Goal: Transaction & Acquisition: Purchase product/service

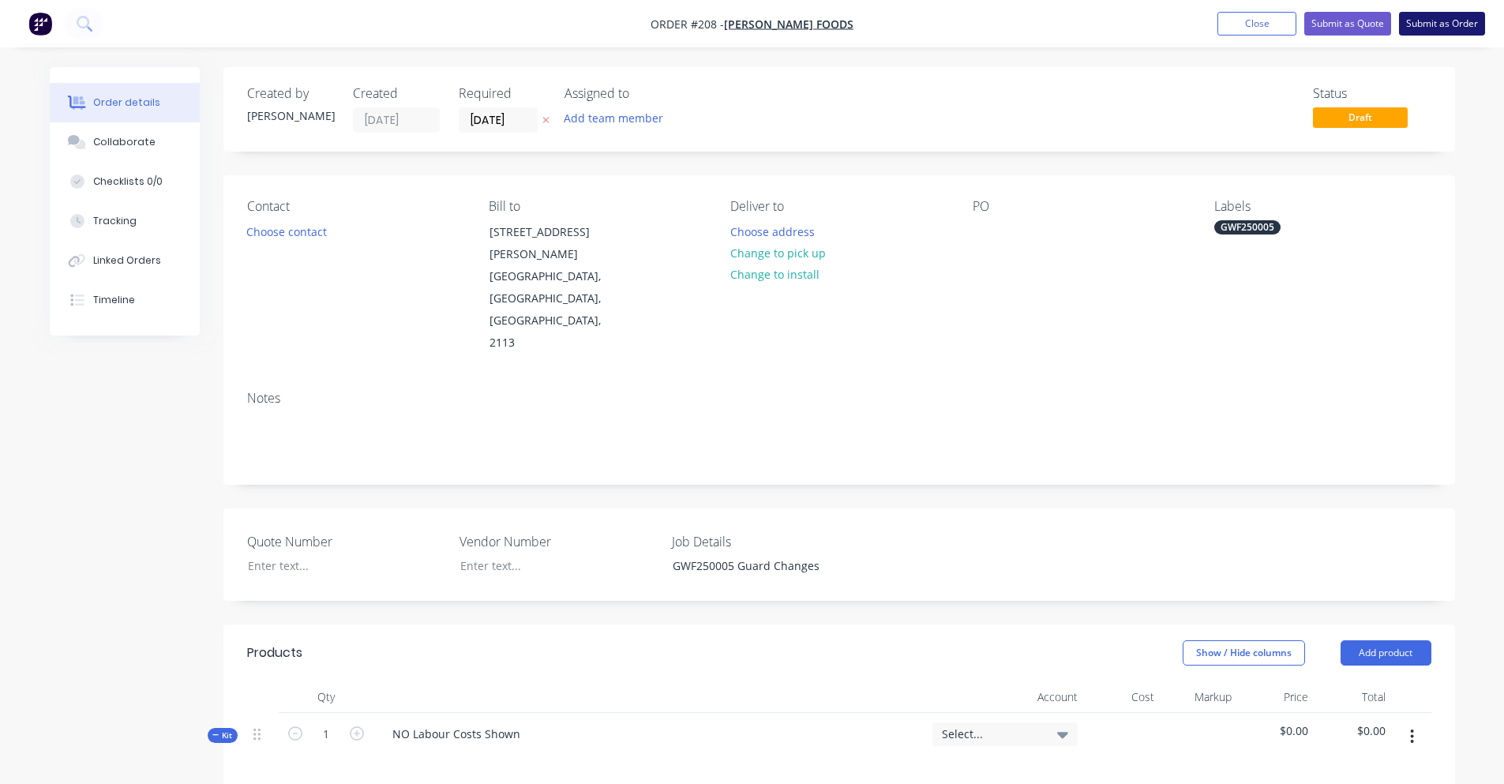
click at [1432, 24] on button "Submit as Order" at bounding box center [1442, 24] width 86 height 24
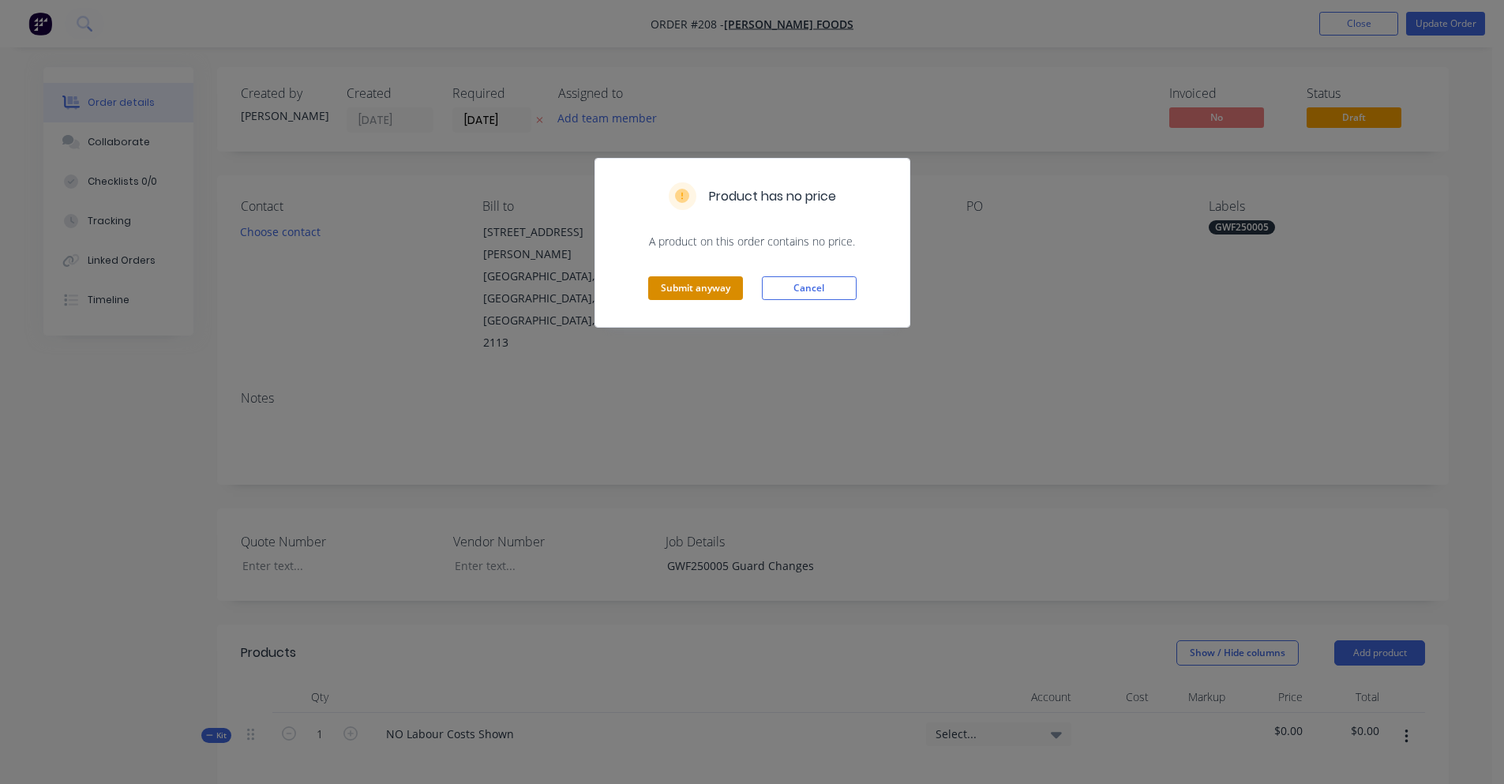
click at [732, 294] on button "Submit anyway" at bounding box center [695, 288] width 95 height 24
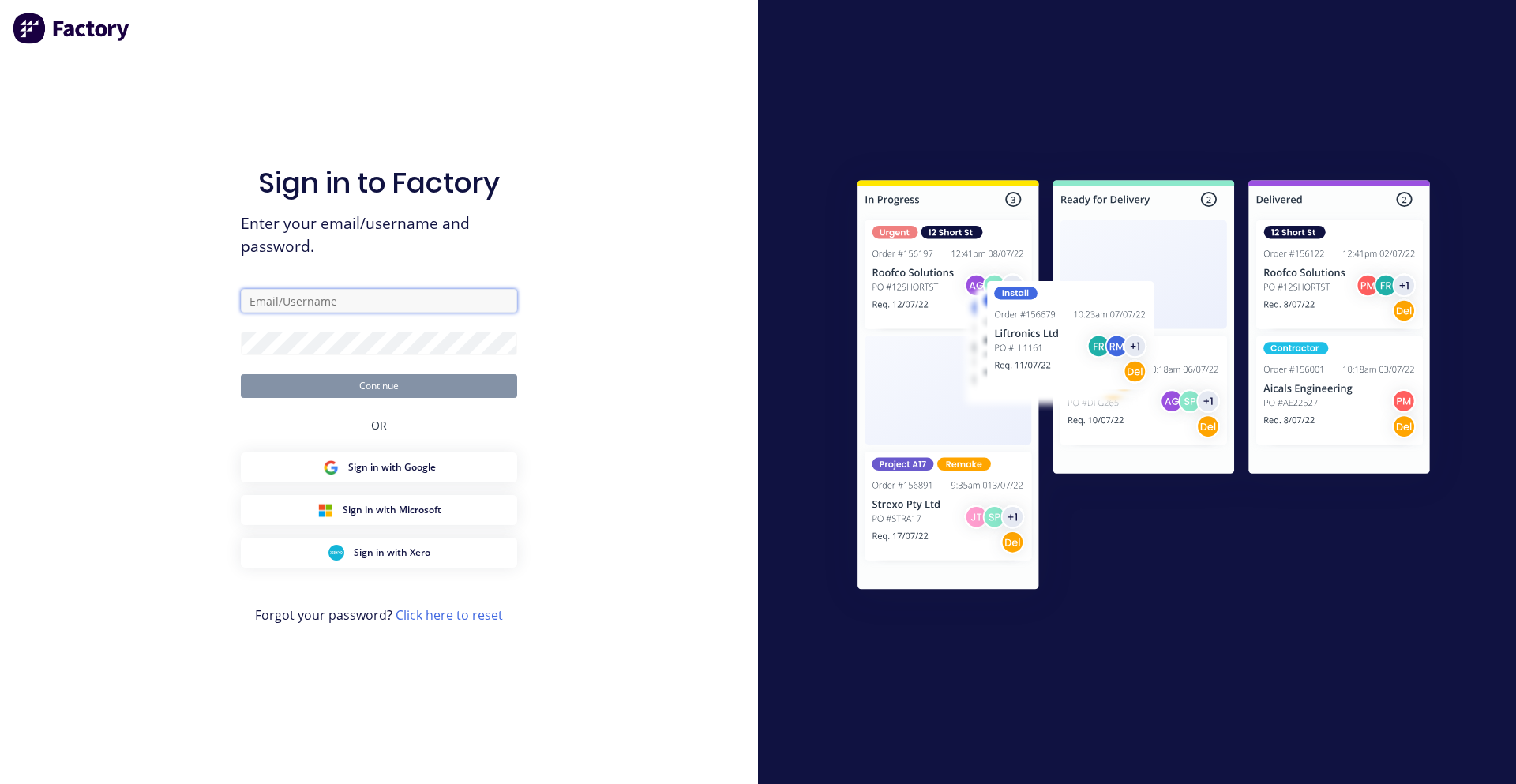
type input "[PERSON_NAME][EMAIL_ADDRESS][DOMAIN_NAME]"
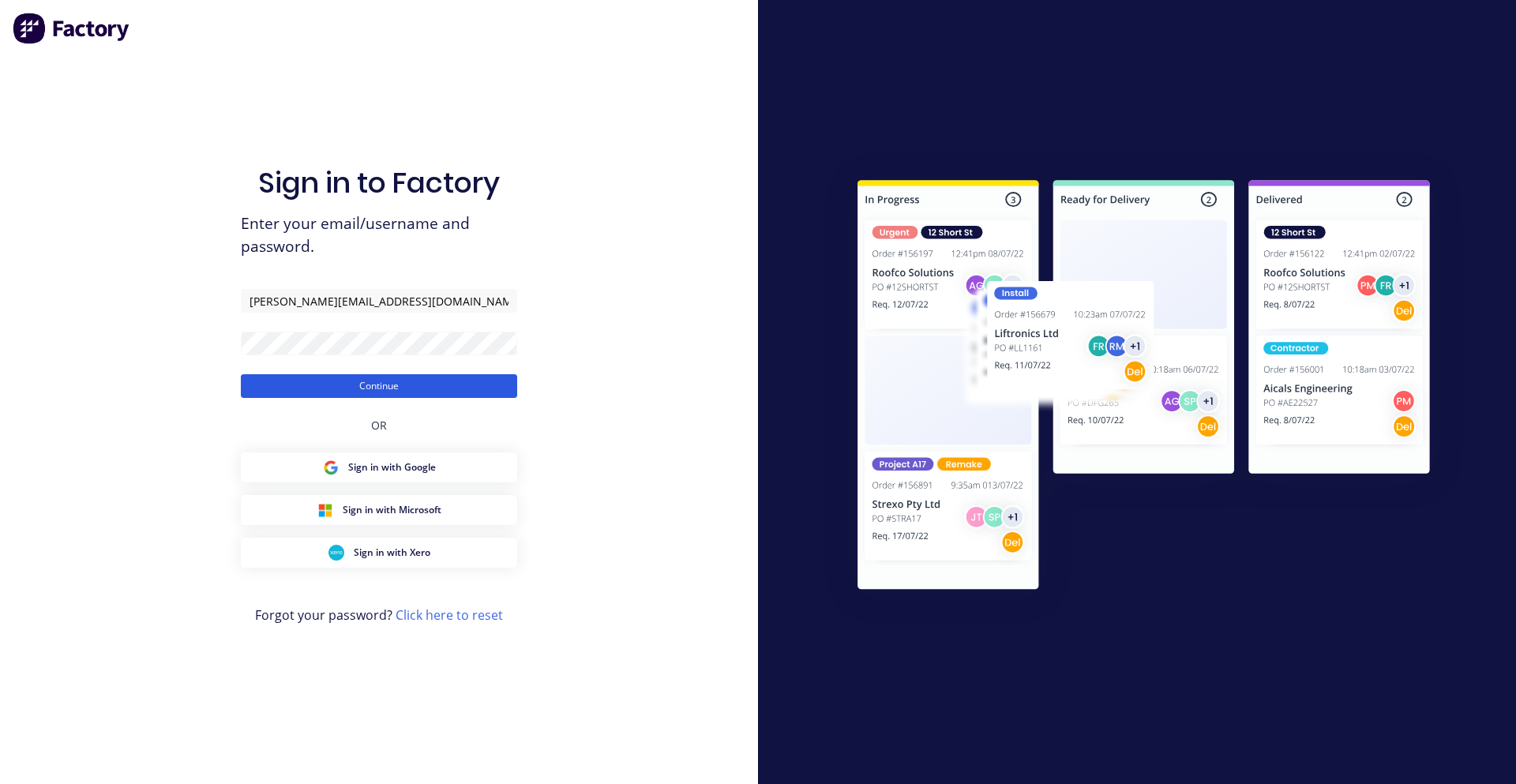
click at [376, 375] on button "Continue" at bounding box center [379, 386] width 276 height 24
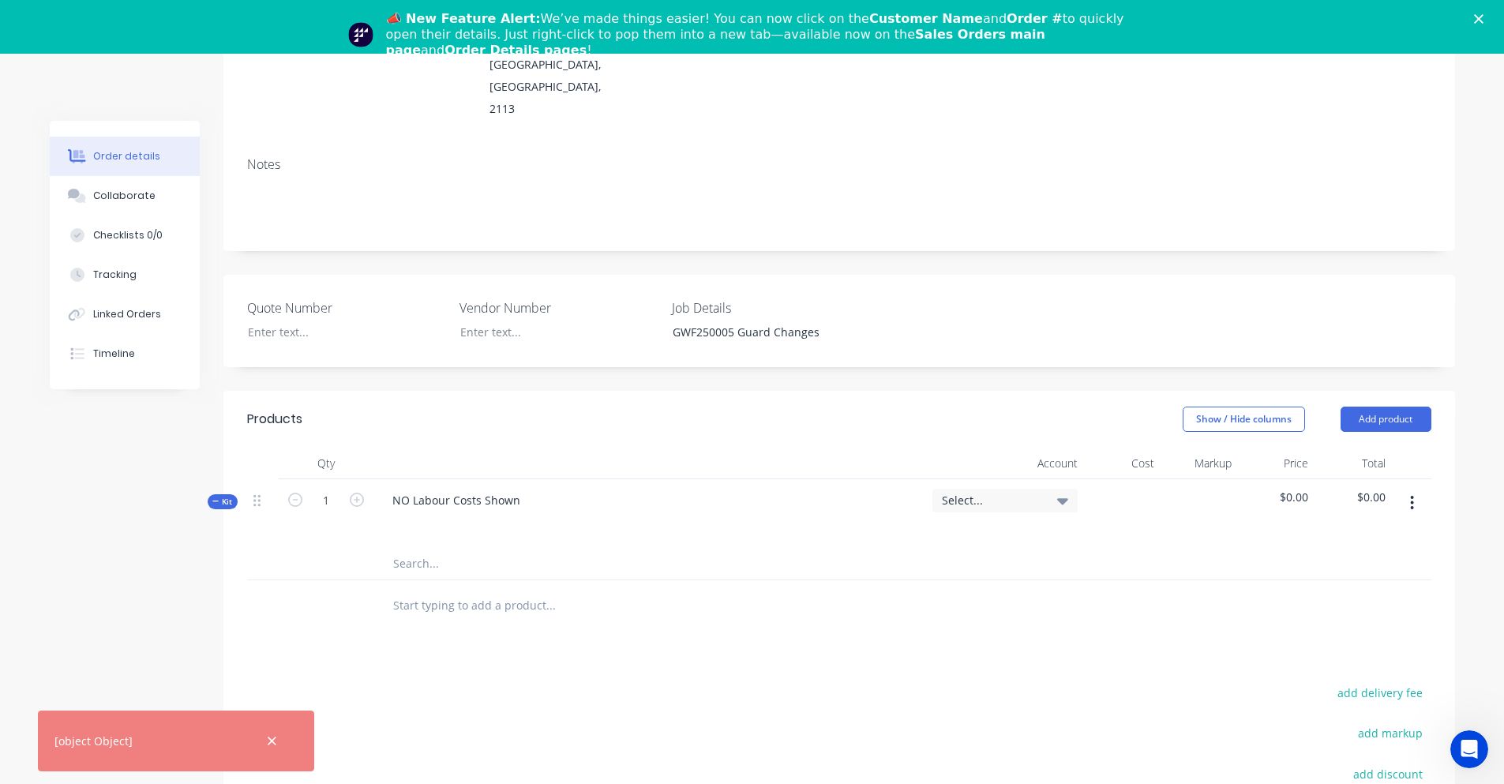
scroll to position [316, 0]
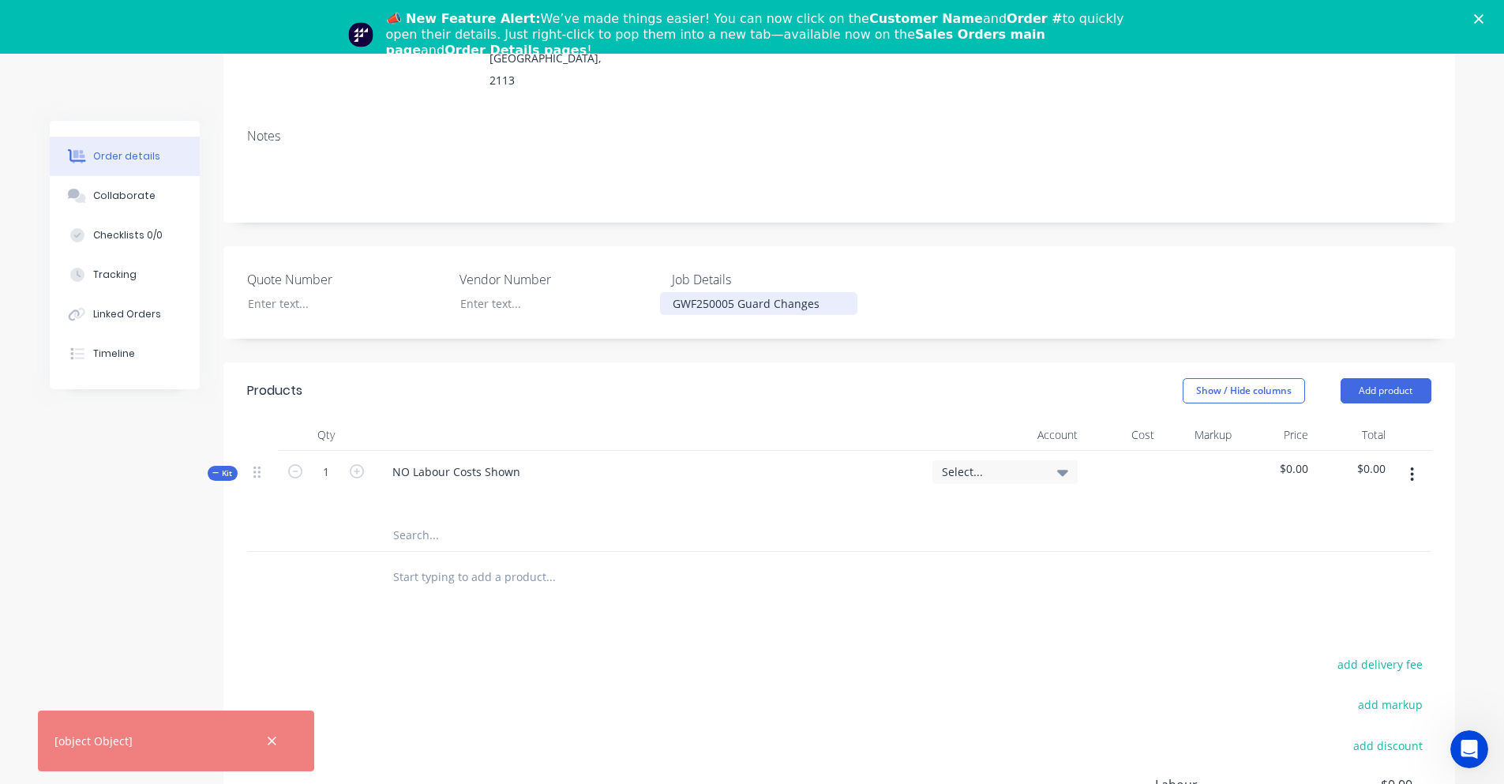
click at [781, 292] on div "GWF250005 Guard Changes" at bounding box center [758, 303] width 197 height 23
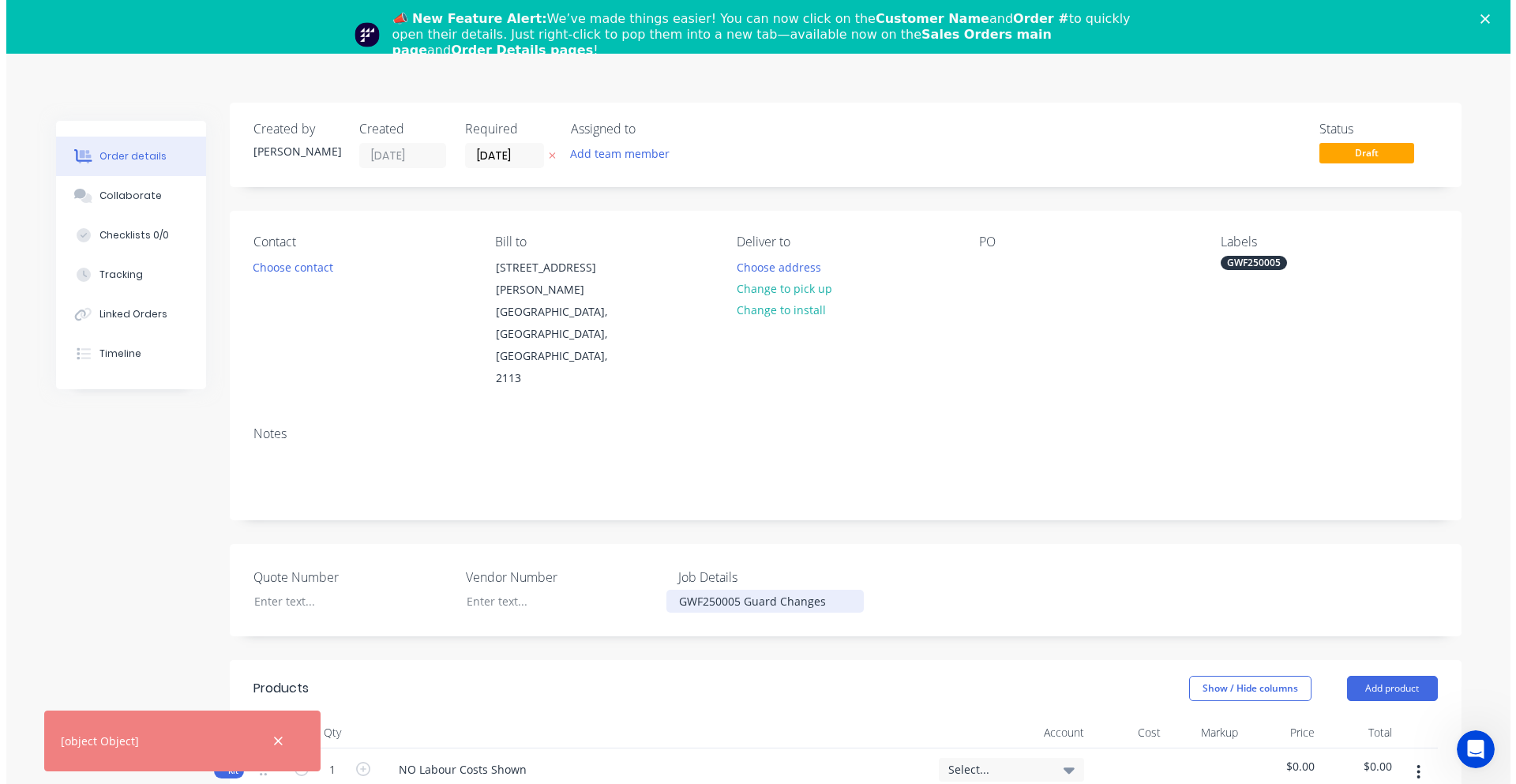
scroll to position [0, 0]
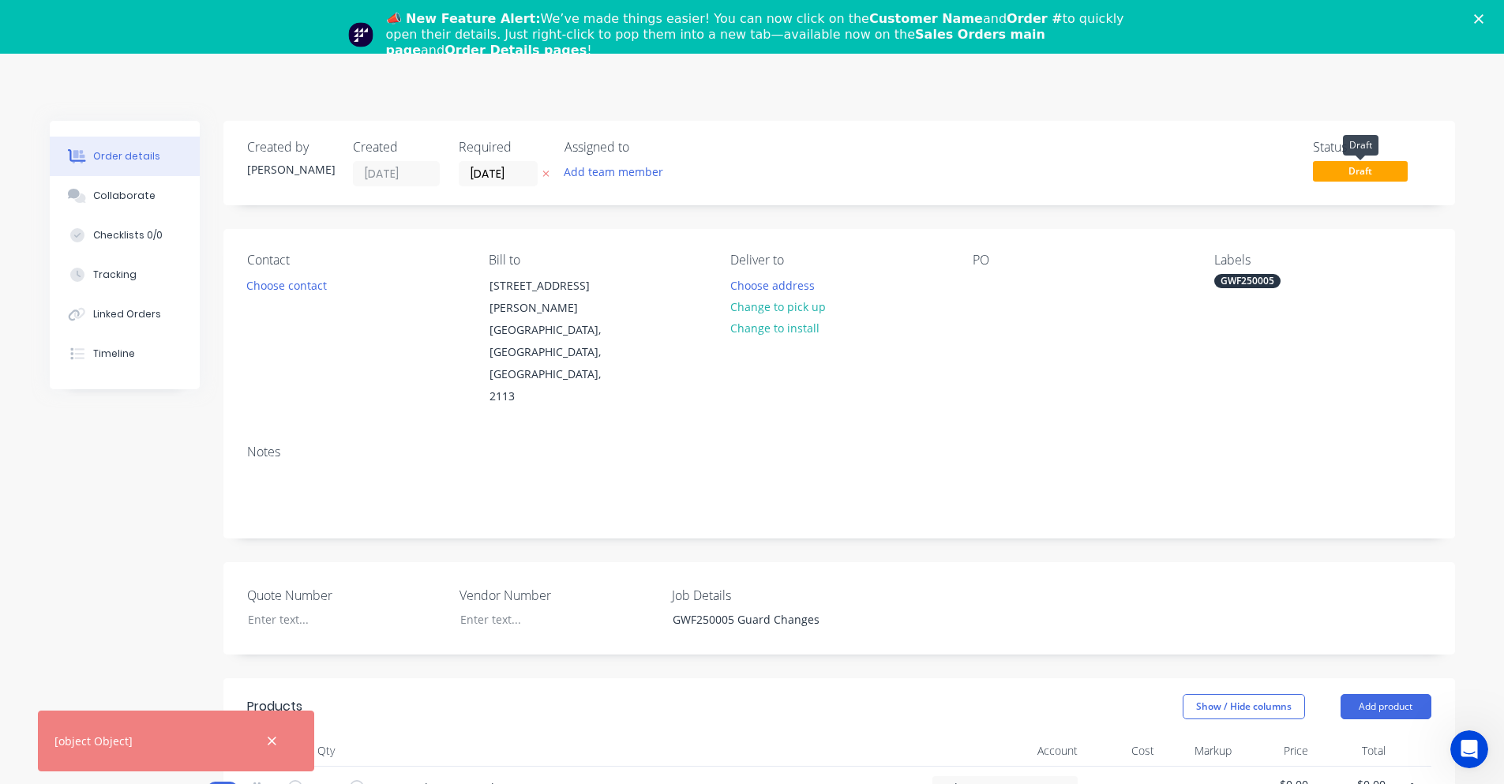
click at [1374, 165] on span "Draft" at bounding box center [1360, 171] width 95 height 20
click at [1342, 167] on span "Draft" at bounding box center [1360, 171] width 95 height 20
click at [1306, 134] on div "Created by [PERSON_NAME] Created [DATE] Required [DATE] Assigned to Add team me…" at bounding box center [839, 163] width 1232 height 84
click at [102, 164] on button "Order details" at bounding box center [125, 156] width 150 height 39
click at [267, 741] on icon "button" at bounding box center [272, 741] width 10 height 14
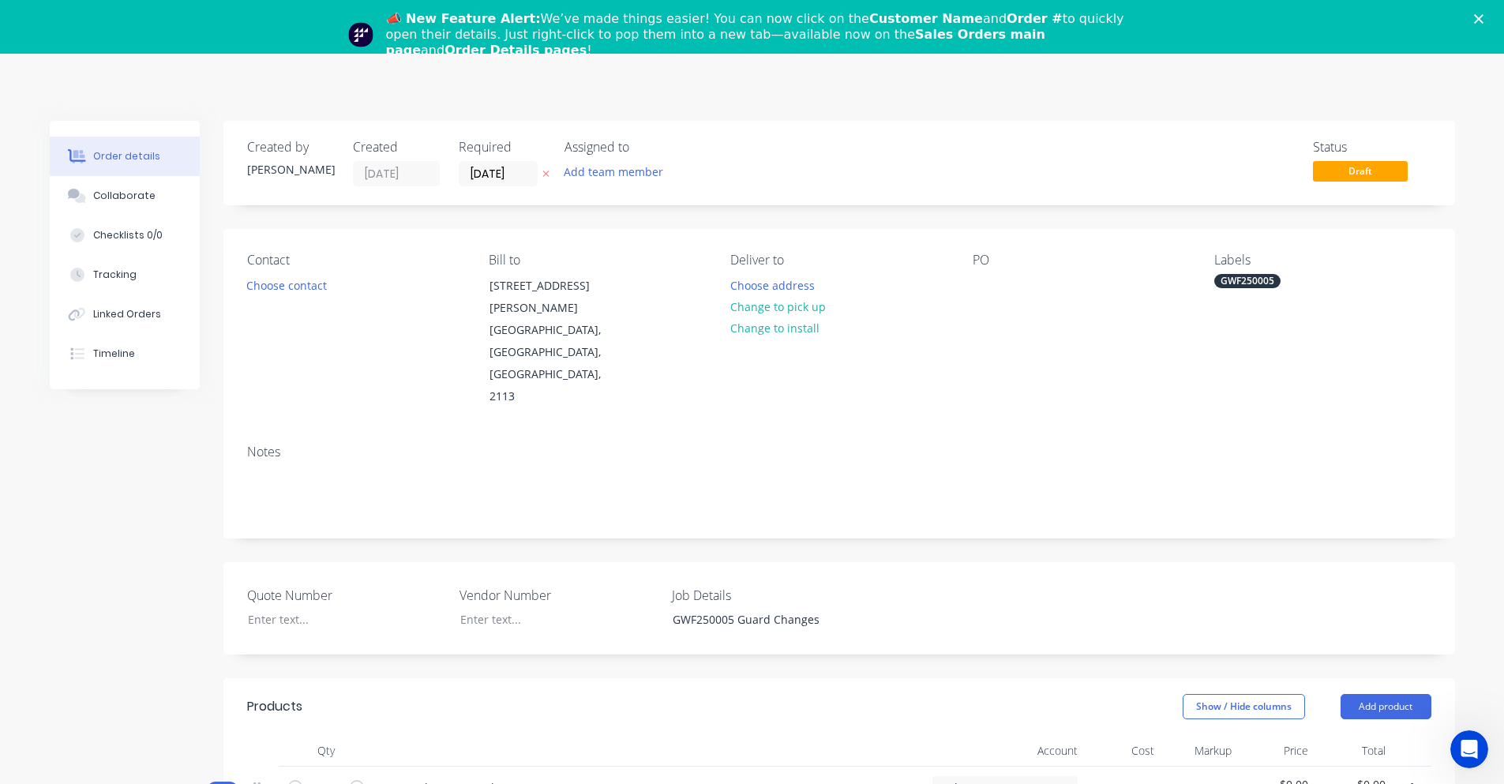
click at [1484, 14] on icon "Close" at bounding box center [1478, 18] width 9 height 9
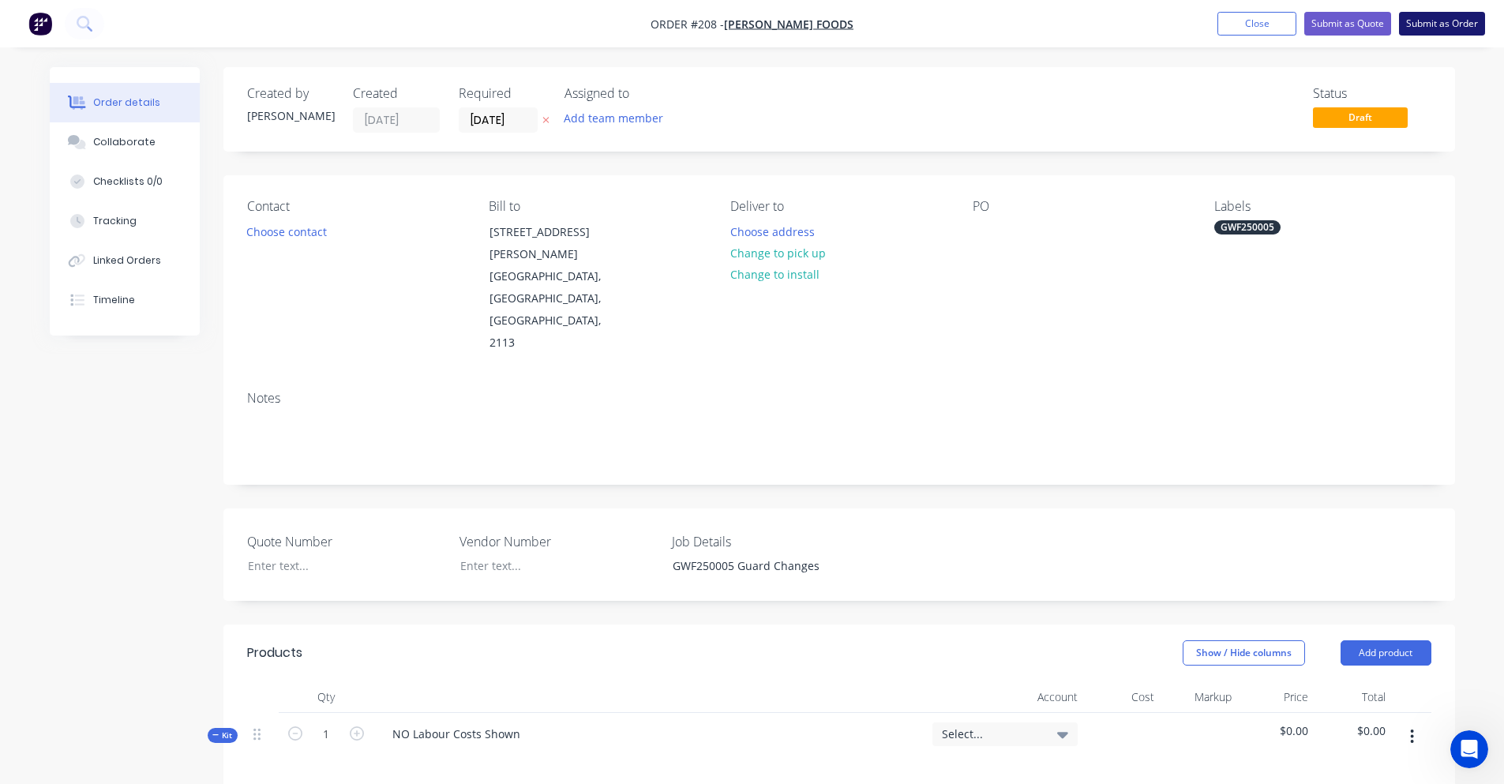
click at [1480, 24] on button "Submit as Order" at bounding box center [1442, 24] width 86 height 24
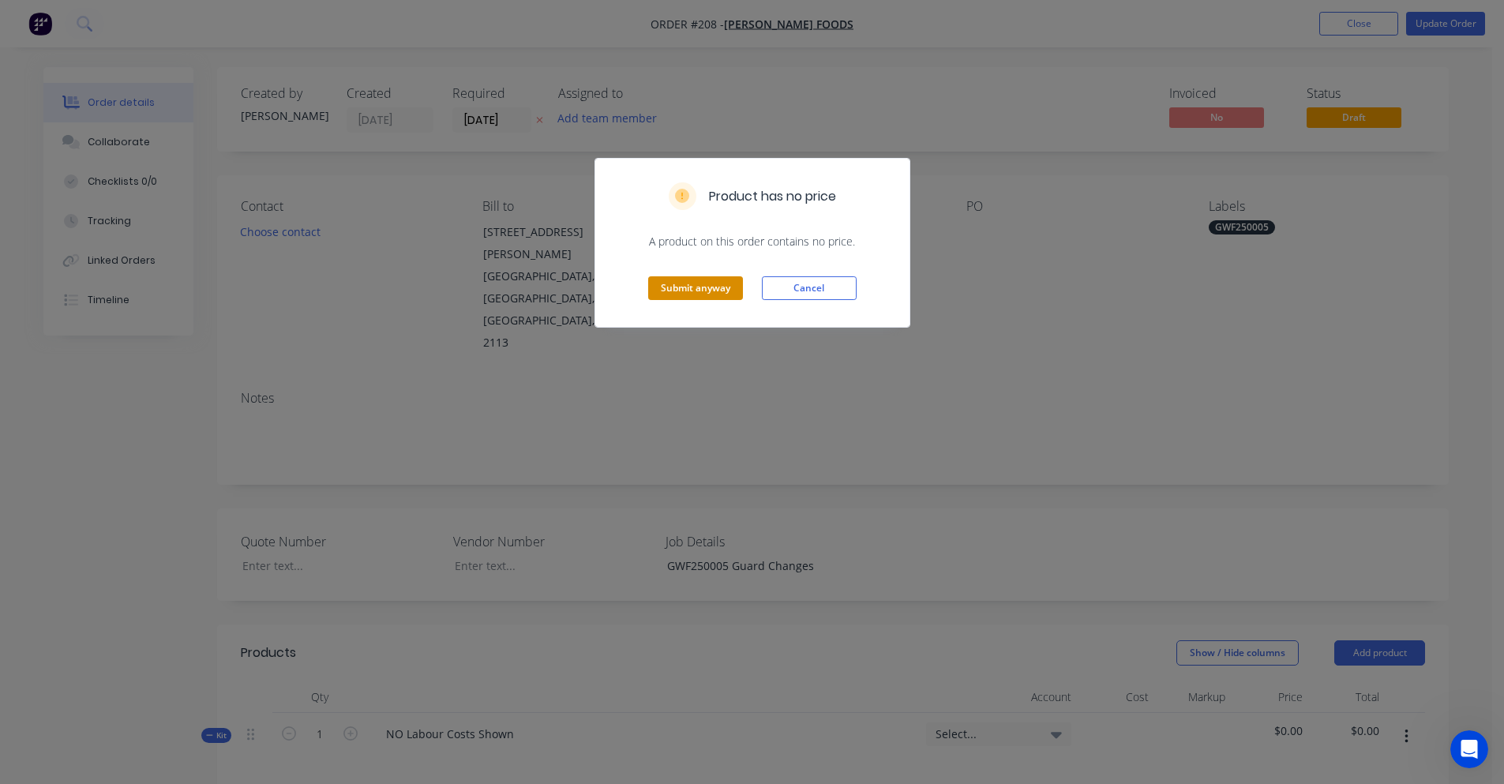
click at [681, 291] on button "Submit anyway" at bounding box center [695, 288] width 95 height 24
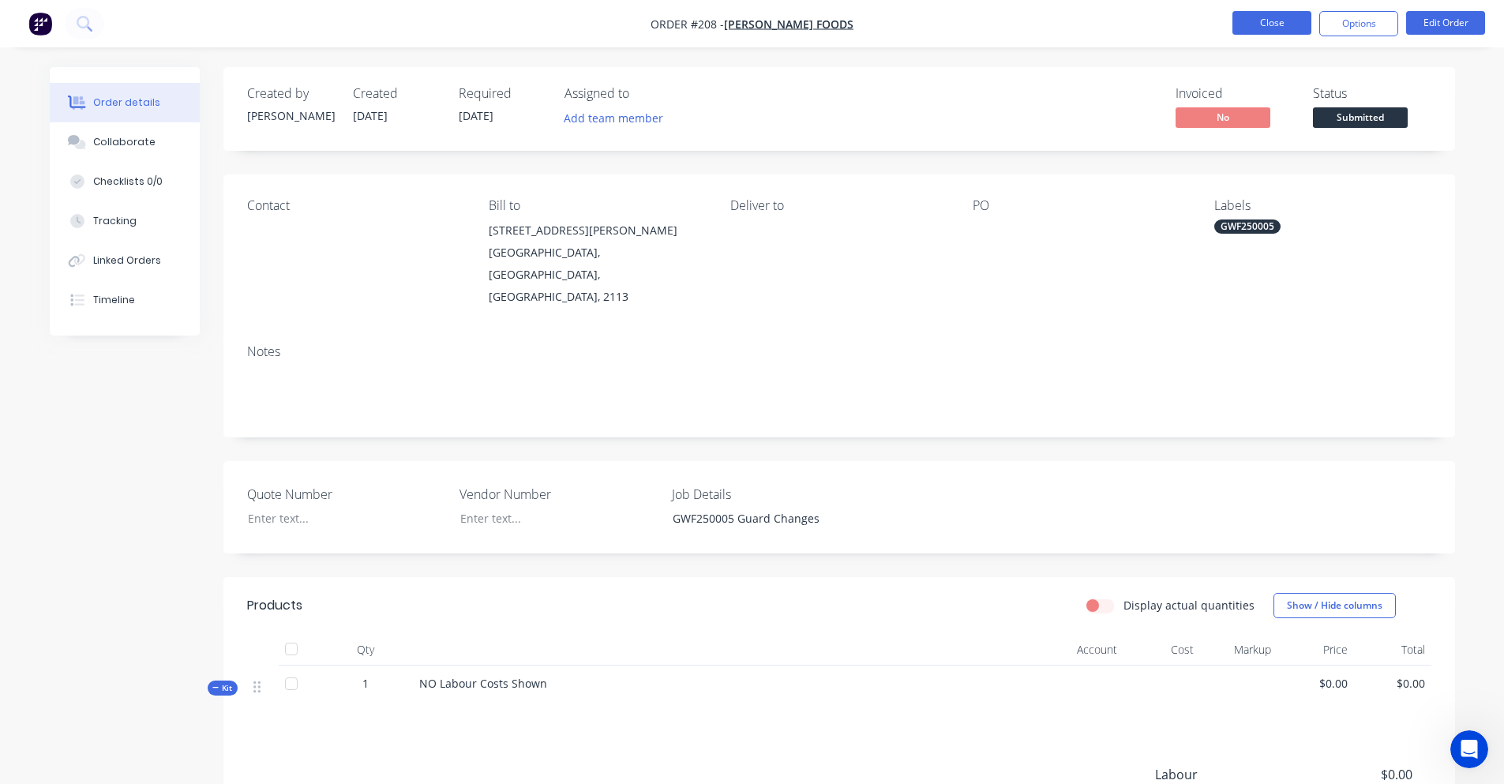
click at [1278, 25] on button "Close" at bounding box center [1272, 23] width 79 height 24
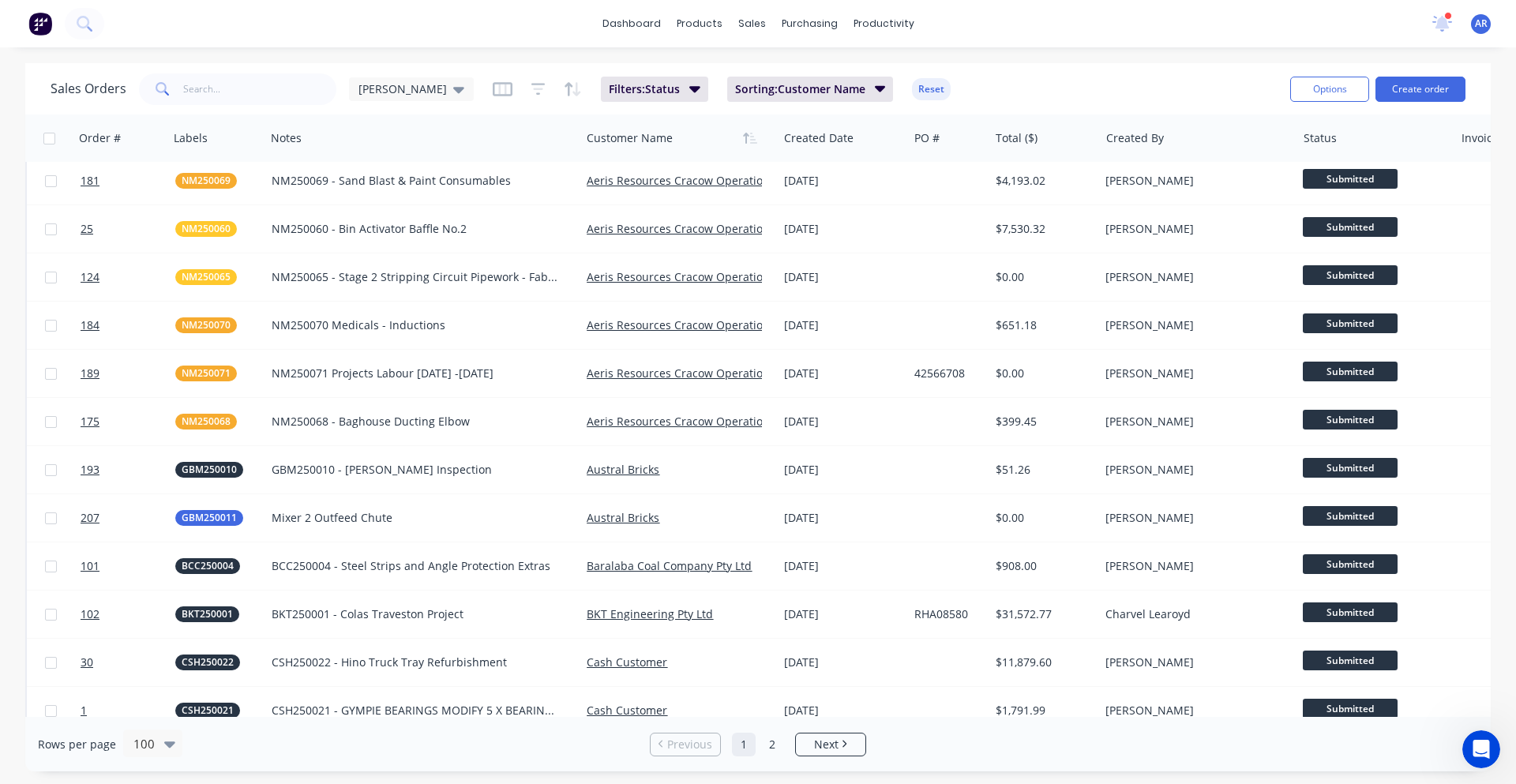
scroll to position [395, 0]
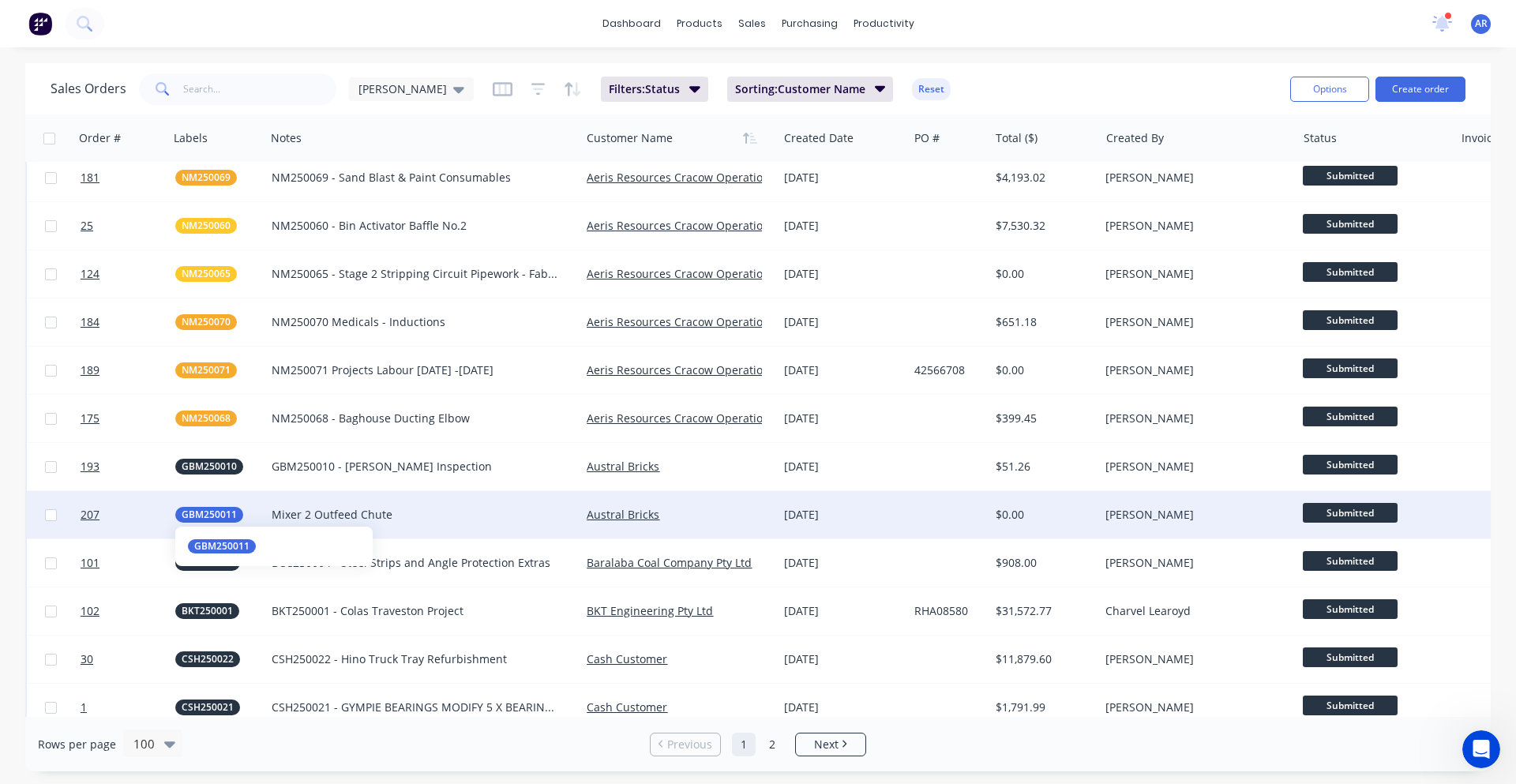
click at [204, 516] on span "GBM250011" at bounding box center [209, 515] width 55 height 16
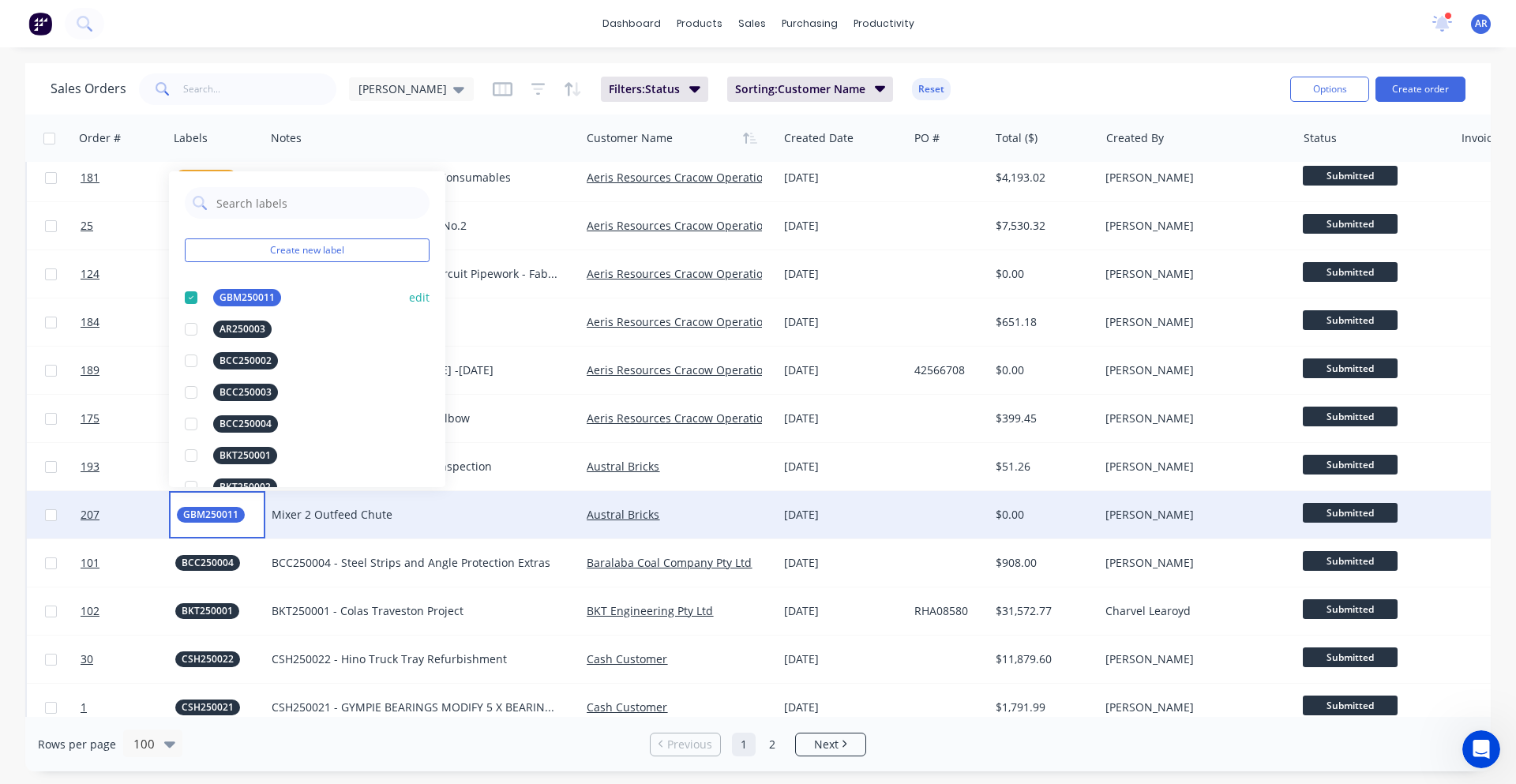
click at [410, 299] on button "edit" at bounding box center [419, 297] width 21 height 17
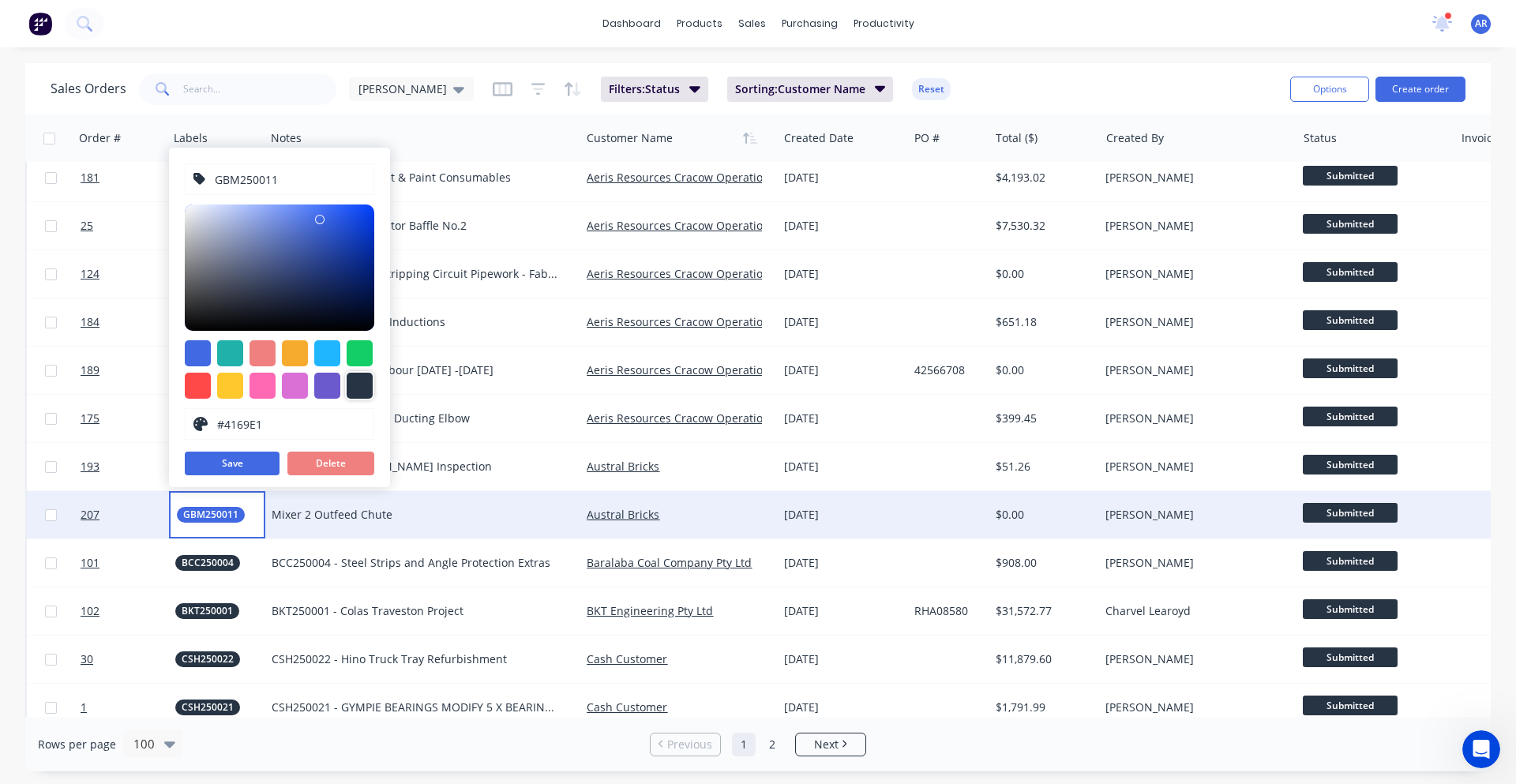
click at [350, 386] on div at bounding box center [360, 386] width 26 height 26
type input "#273444"
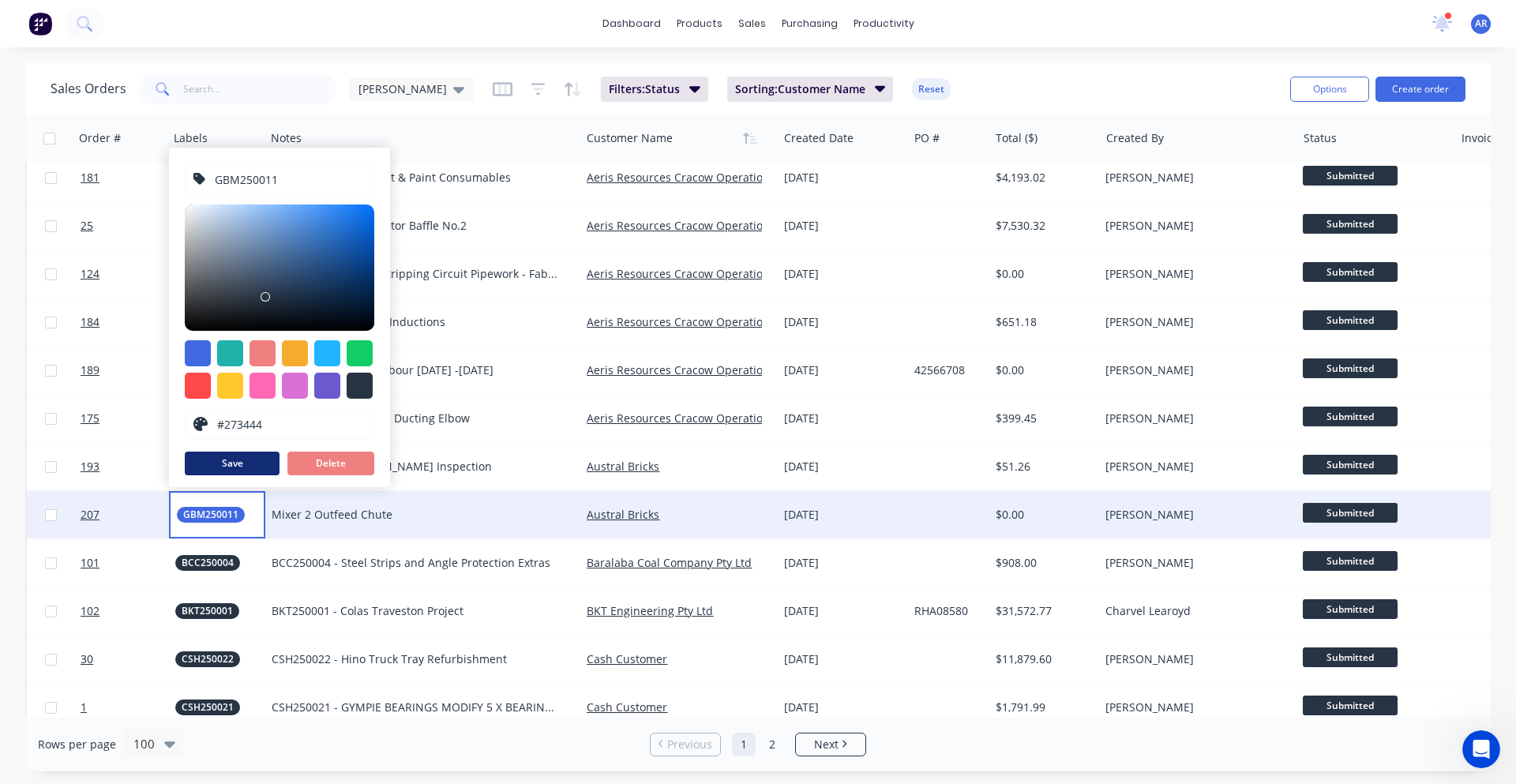
click at [225, 462] on button "Save" at bounding box center [232, 464] width 95 height 24
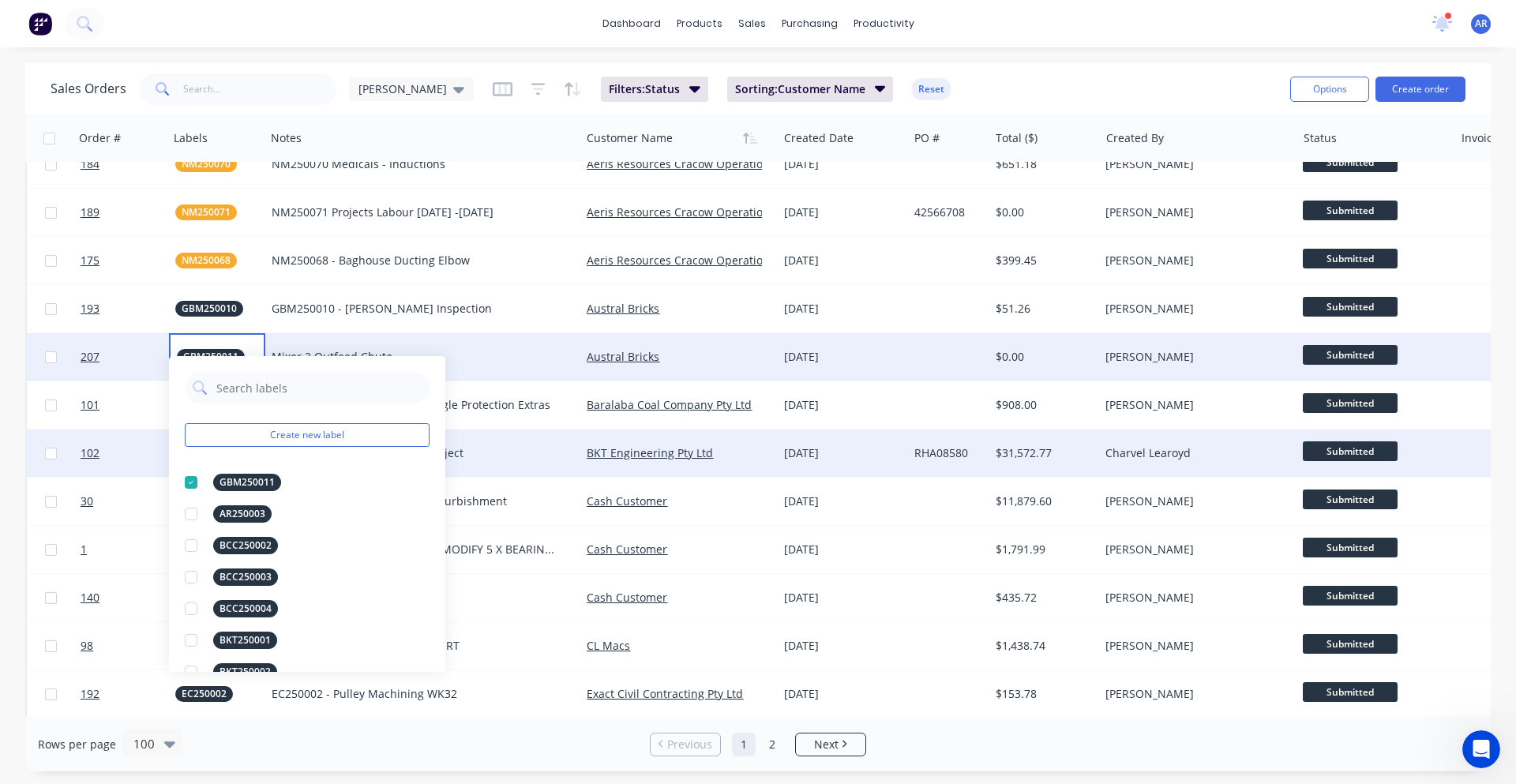
scroll to position [632, 0]
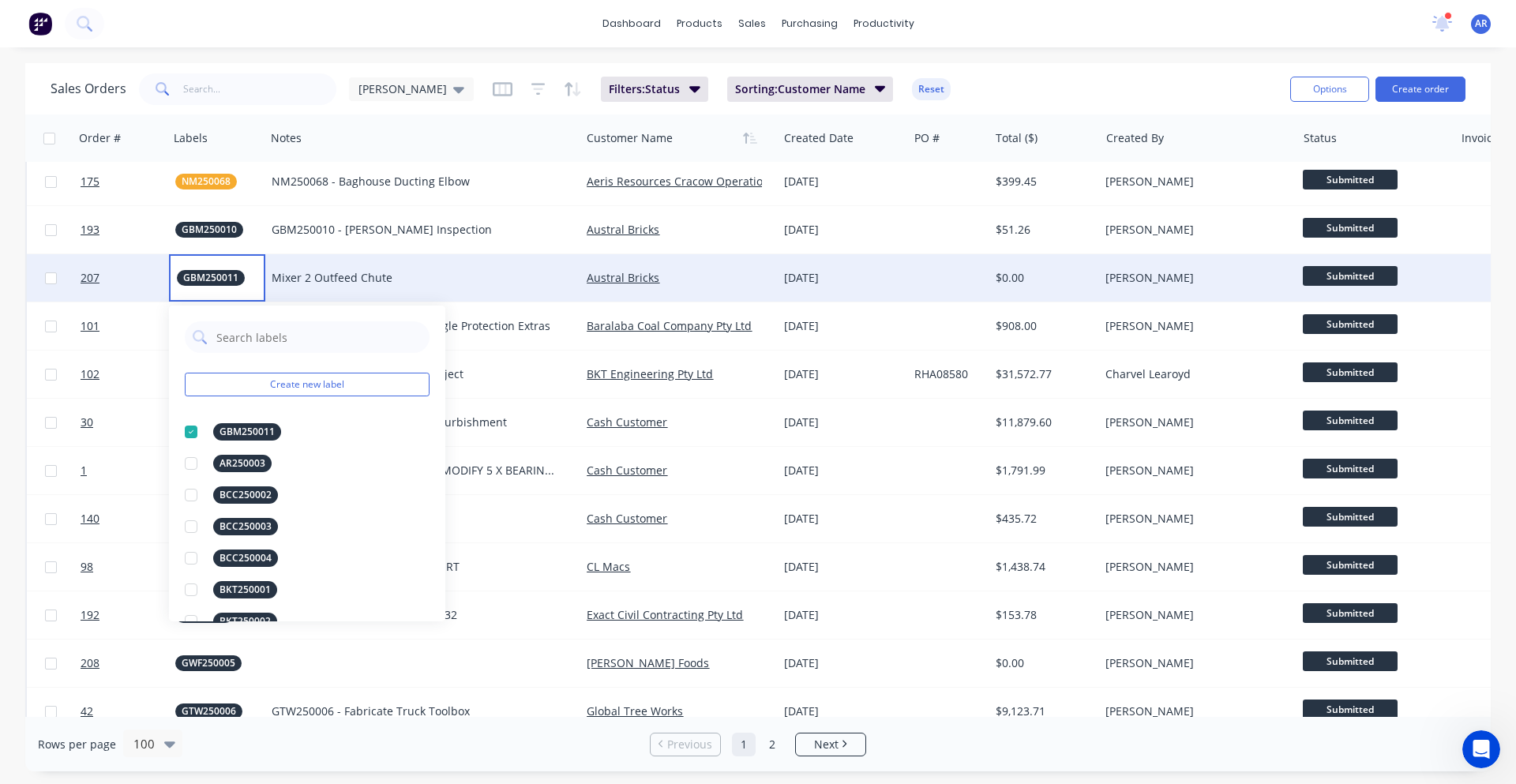
click at [232, 281] on span "GBM250011" at bounding box center [210, 278] width 55 height 16
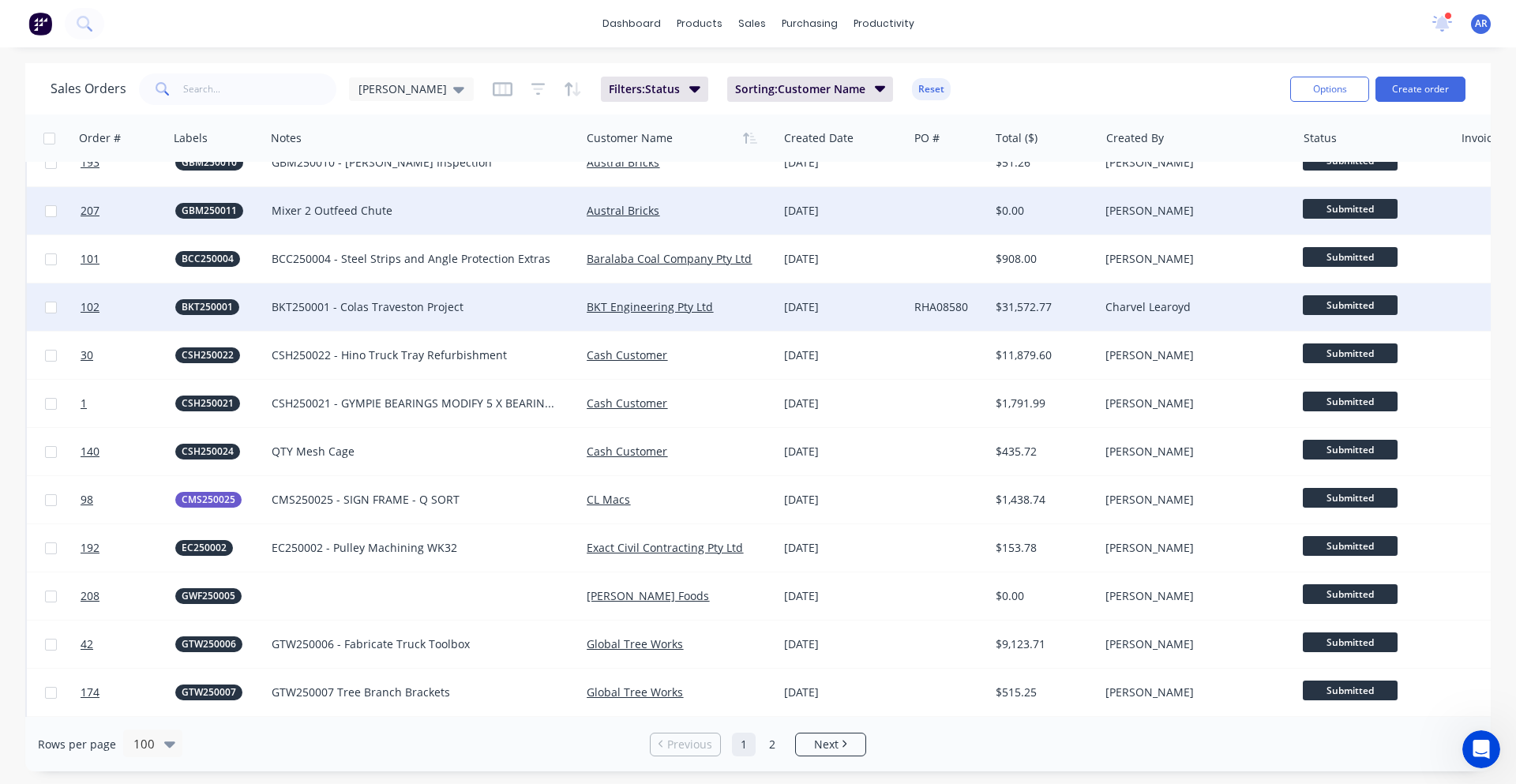
scroll to position [711, 0]
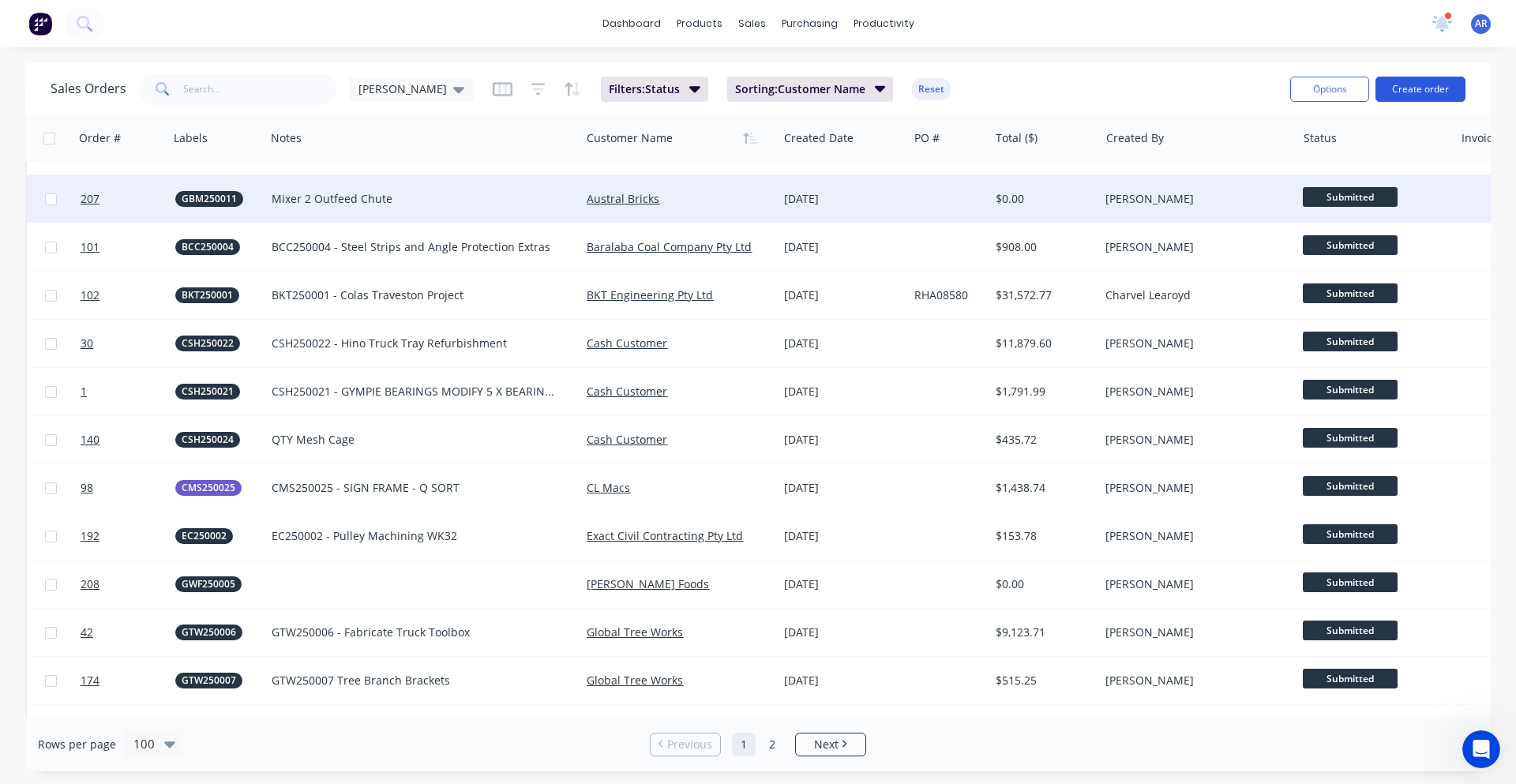
click at [1397, 96] on button "Create order" at bounding box center [1420, 89] width 90 height 25
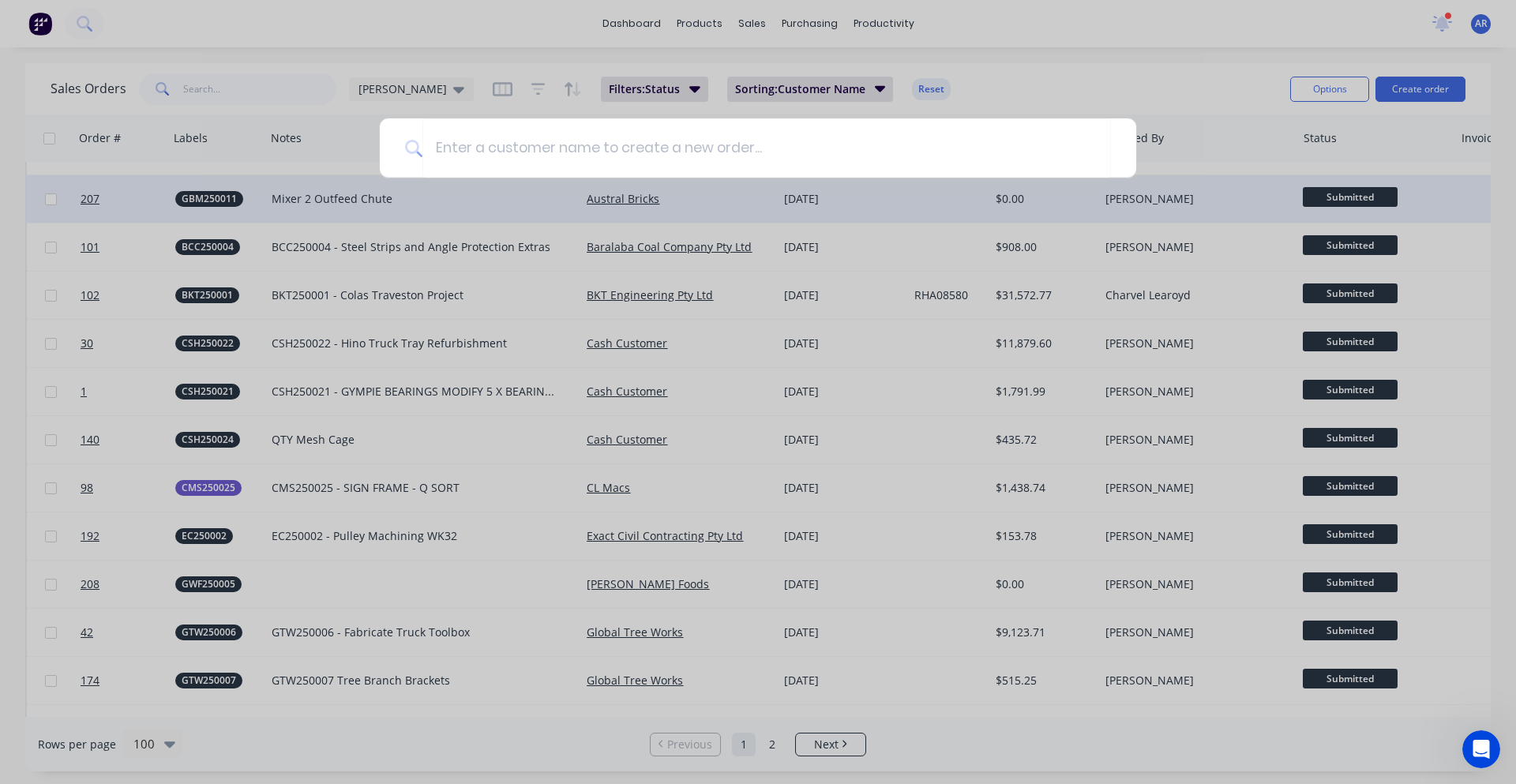
type input "c"
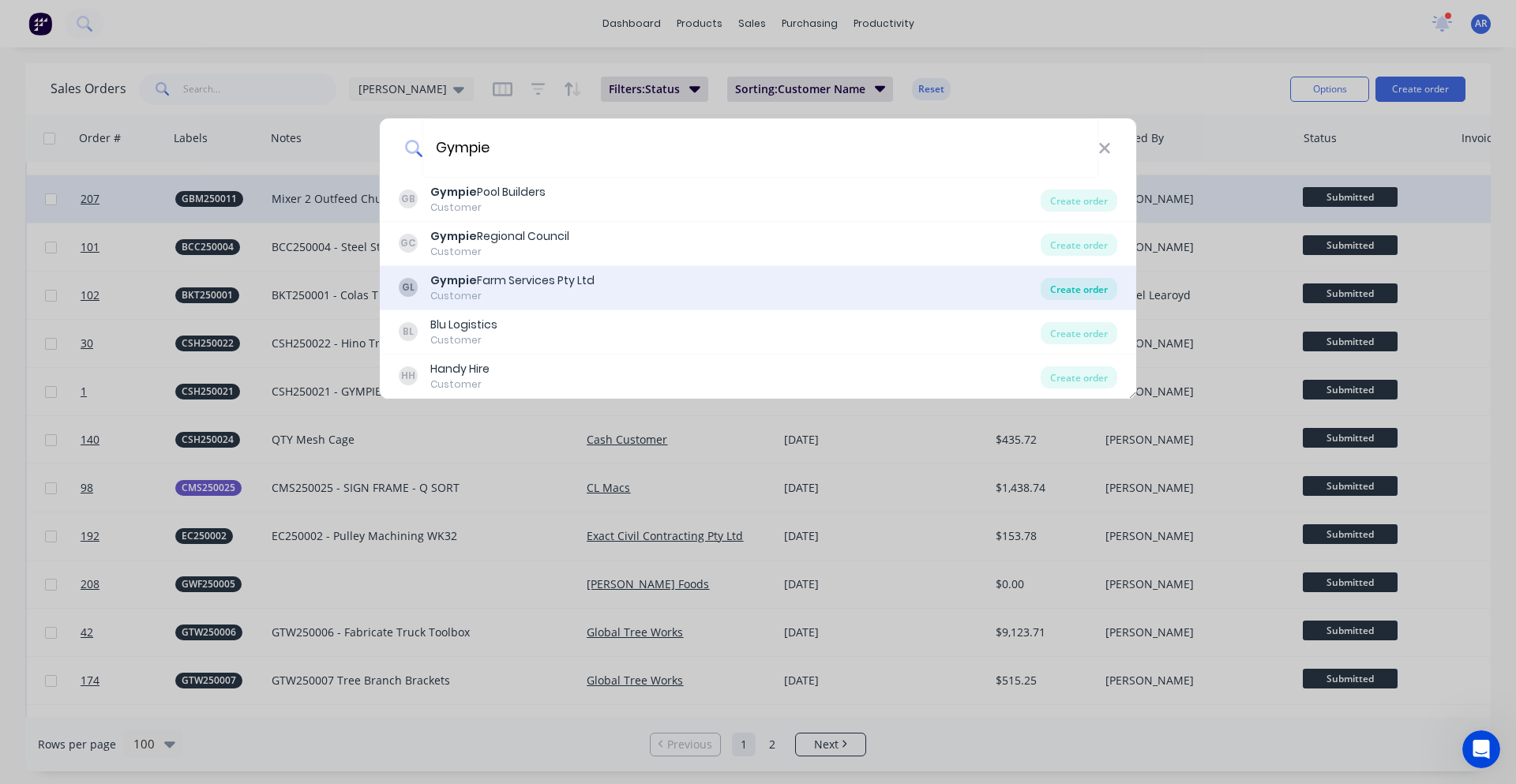
type input "Gympie"
click at [1064, 295] on div "Create order" at bounding box center [1079, 289] width 77 height 22
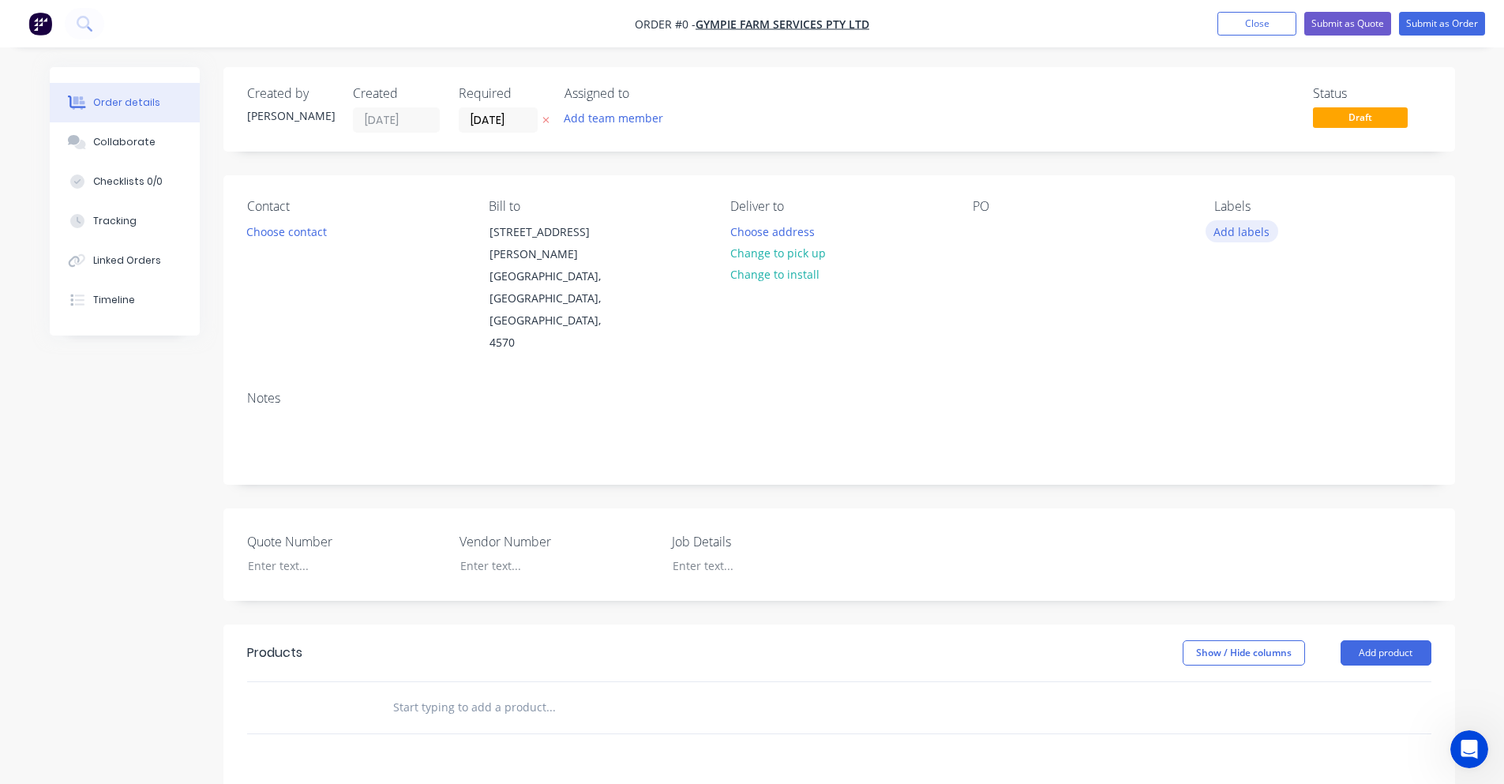
click at [1229, 227] on button "Add labels" at bounding box center [1242, 230] width 73 height 21
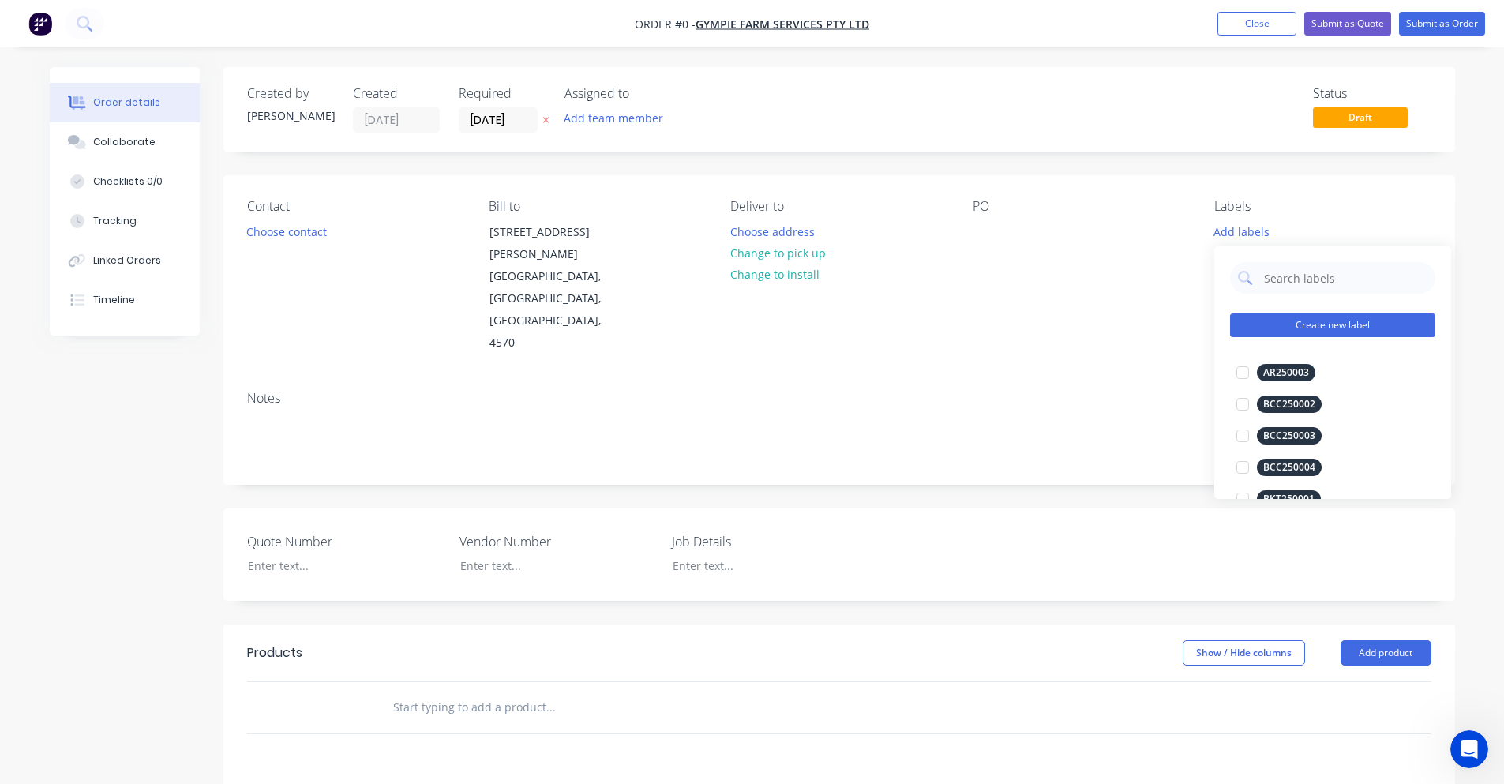
click at [1360, 325] on button "Create new label" at bounding box center [1332, 325] width 205 height 24
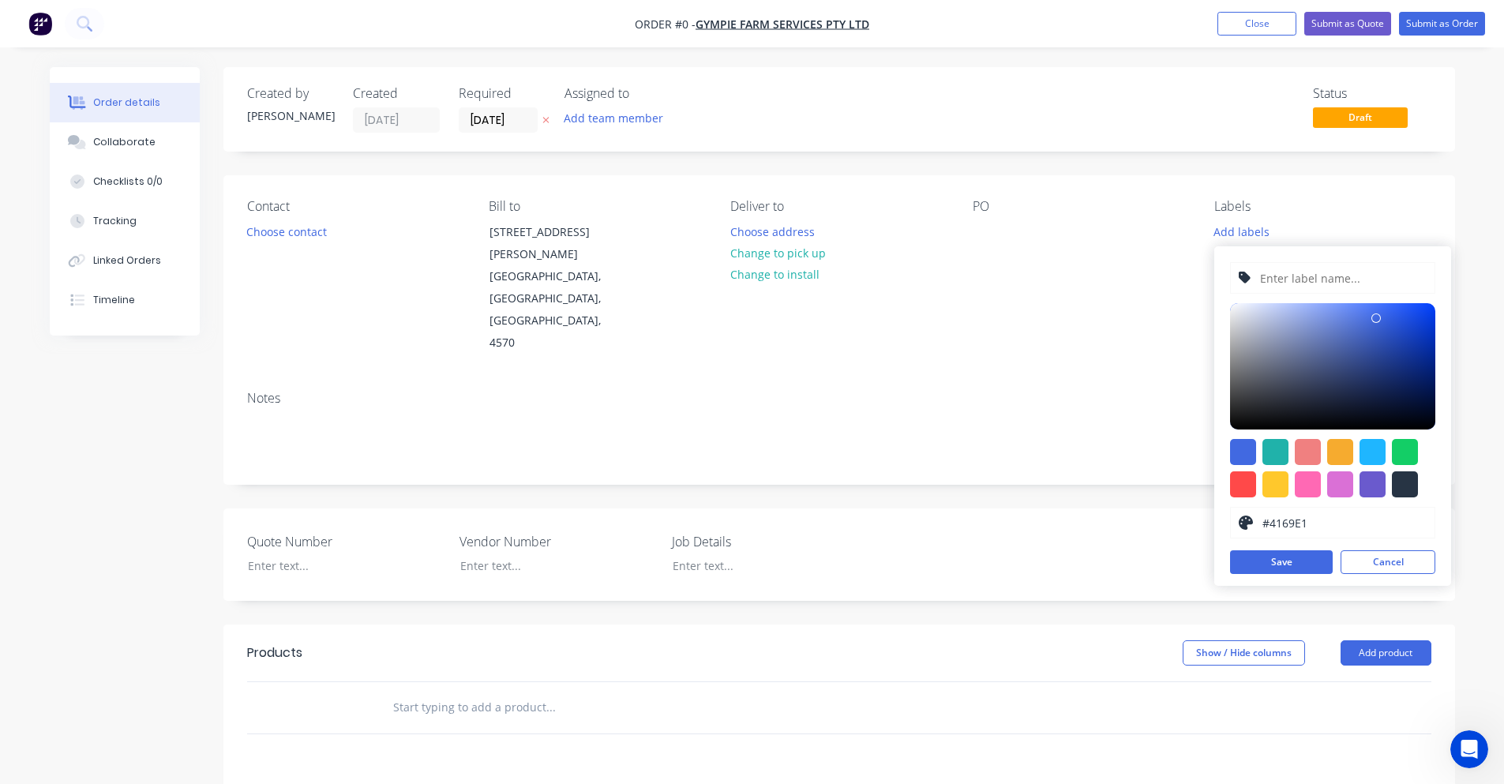
click at [1315, 279] on input "text" at bounding box center [1343, 278] width 168 height 30
type input "CMS250026"
click at [1368, 491] on div at bounding box center [1373, 484] width 26 height 26
type input "#6A5ACD"
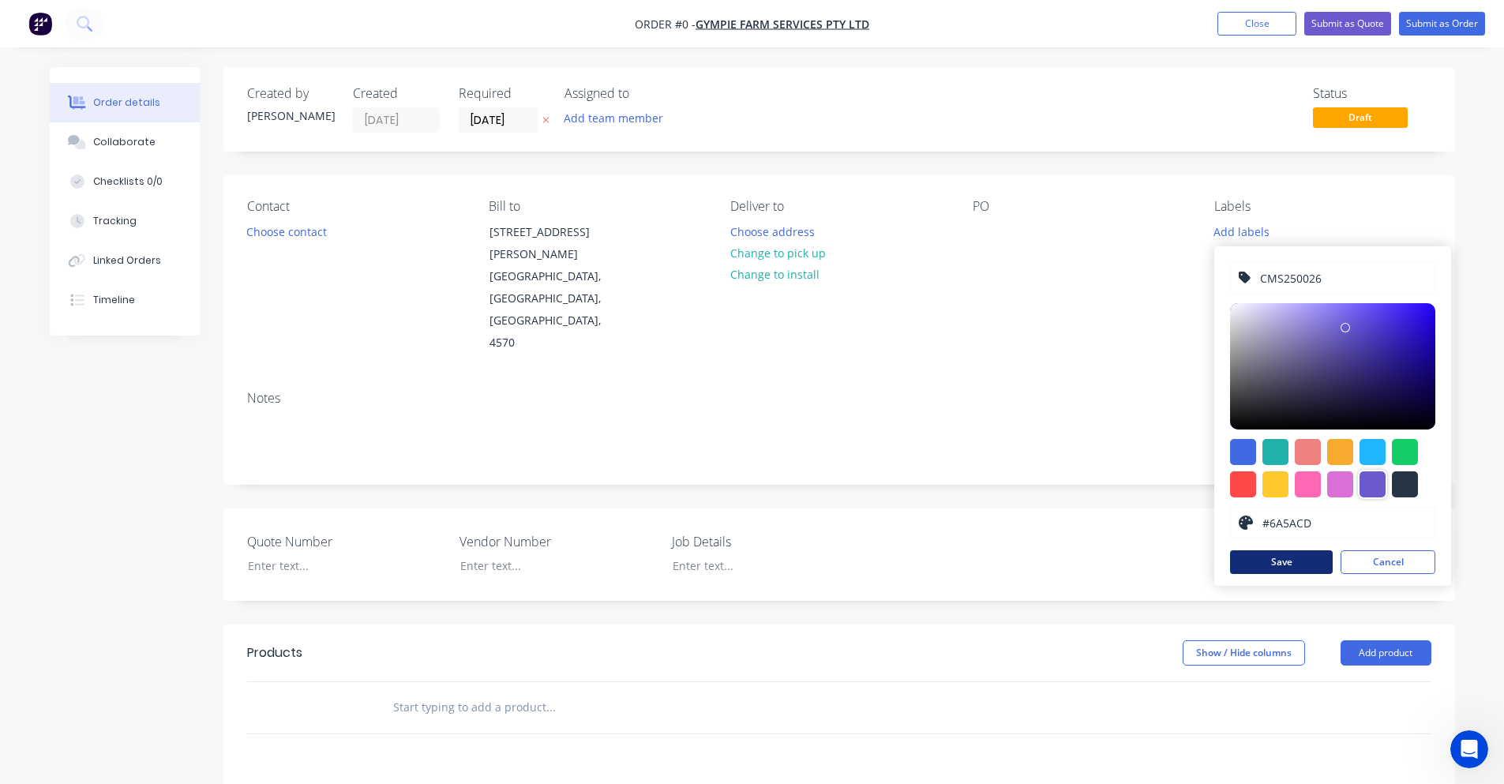
click at [1325, 568] on button "Save" at bounding box center [1281, 562] width 103 height 24
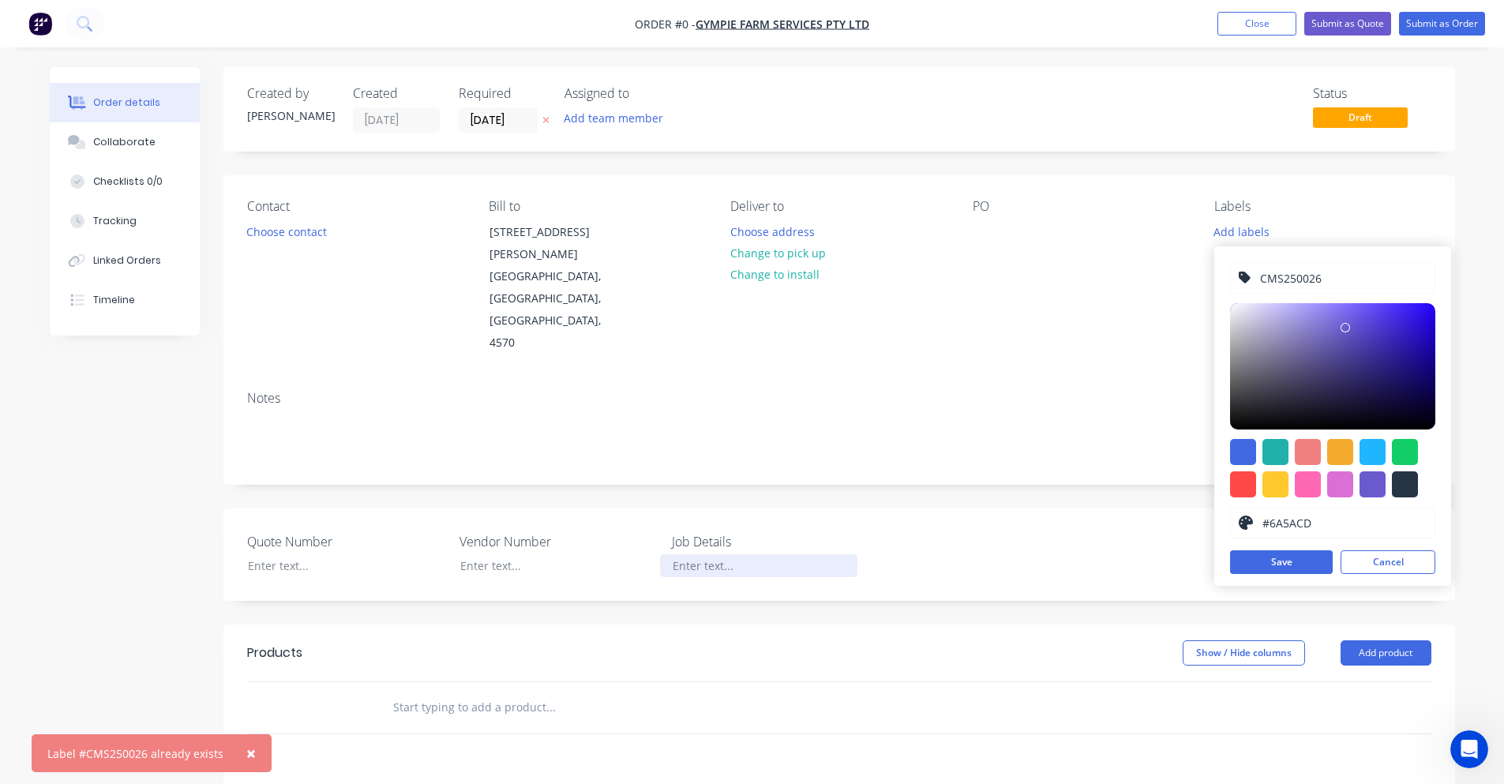
click at [705, 521] on div "Order details Collaborate Checklists 0/0 Tracking Linked Orders Timeline Order …" at bounding box center [752, 602] width 1437 height 1070
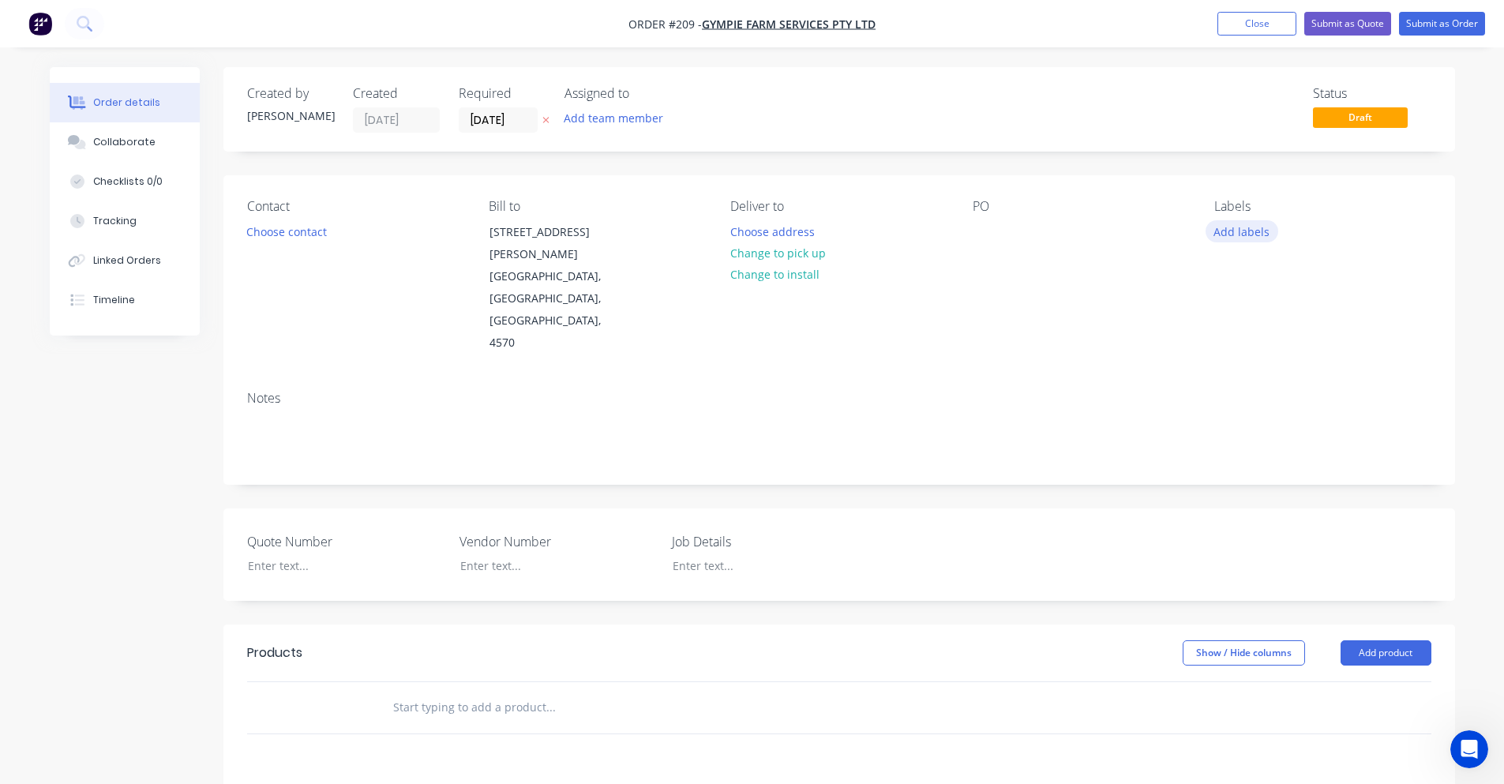
click at [1244, 231] on button "Add labels" at bounding box center [1242, 230] width 73 height 21
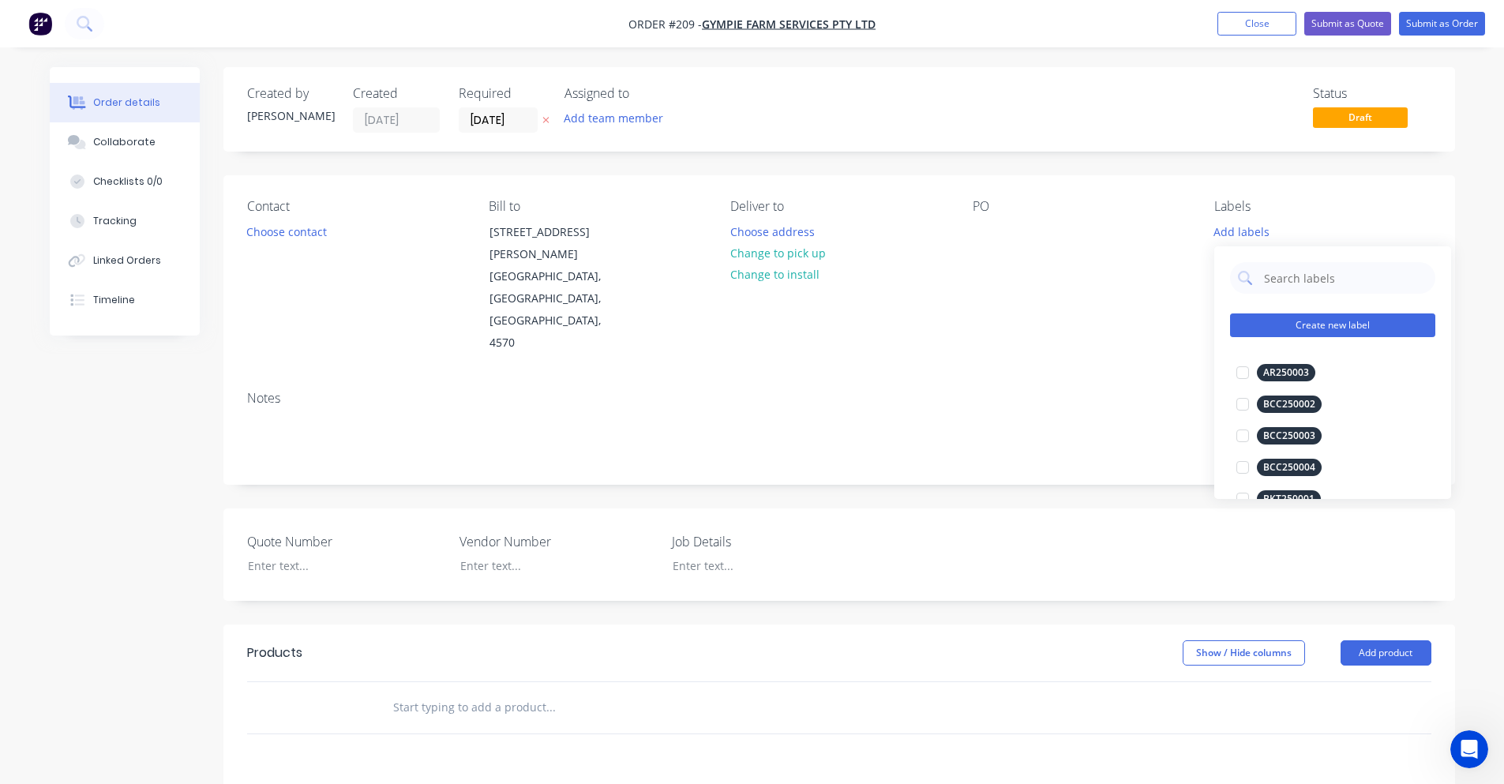
click at [1282, 320] on button "Create new label" at bounding box center [1332, 325] width 205 height 24
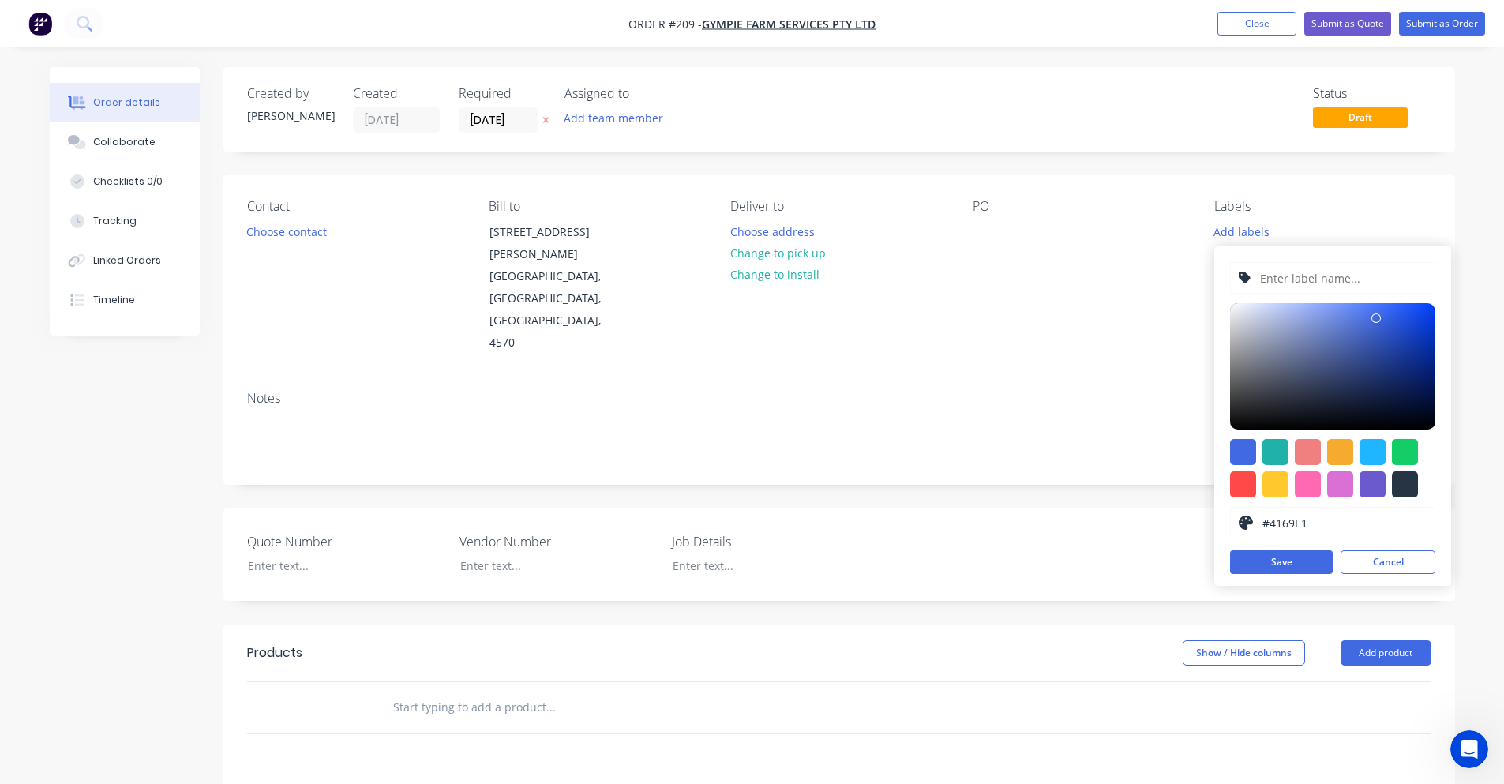
click at [1301, 280] on input "text" at bounding box center [1343, 278] width 168 height 30
type input "CMS250026"
click at [1302, 563] on button "Save" at bounding box center [1281, 562] width 103 height 24
click at [1398, 560] on button "Cancel" at bounding box center [1388, 562] width 95 height 24
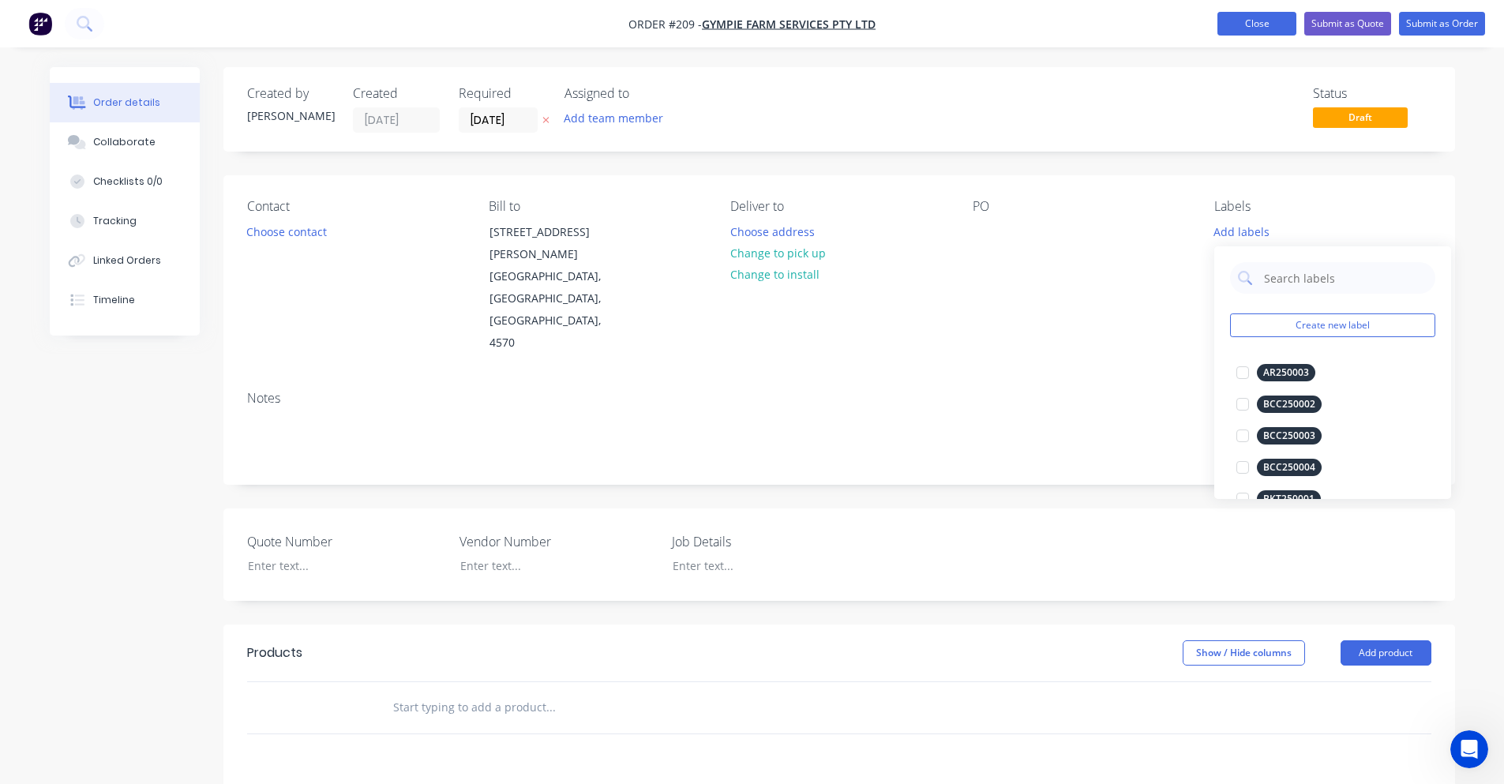
click at [1290, 31] on button "Close" at bounding box center [1257, 24] width 79 height 24
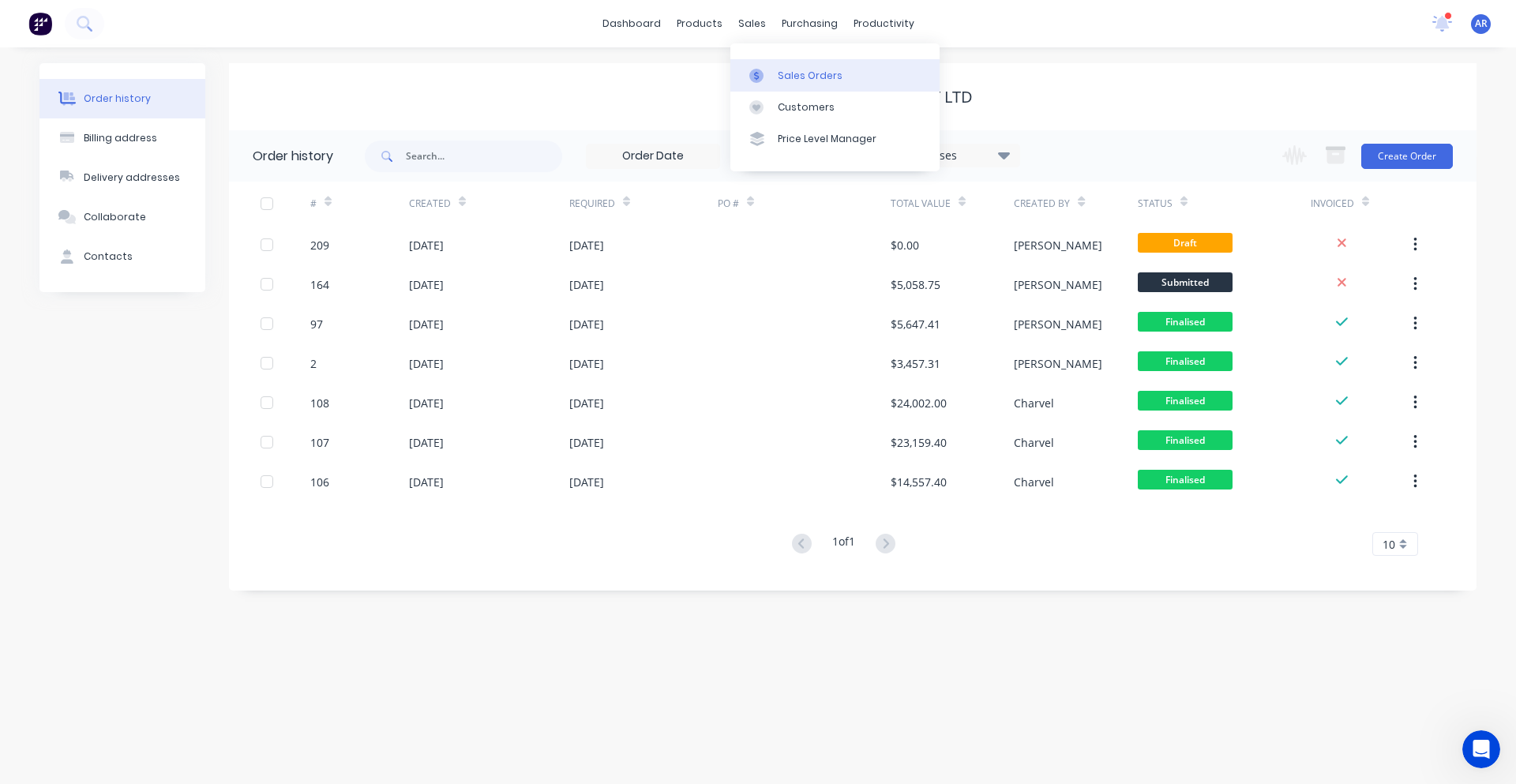
click at [781, 70] on div "Sales Orders" at bounding box center [810, 76] width 65 height 14
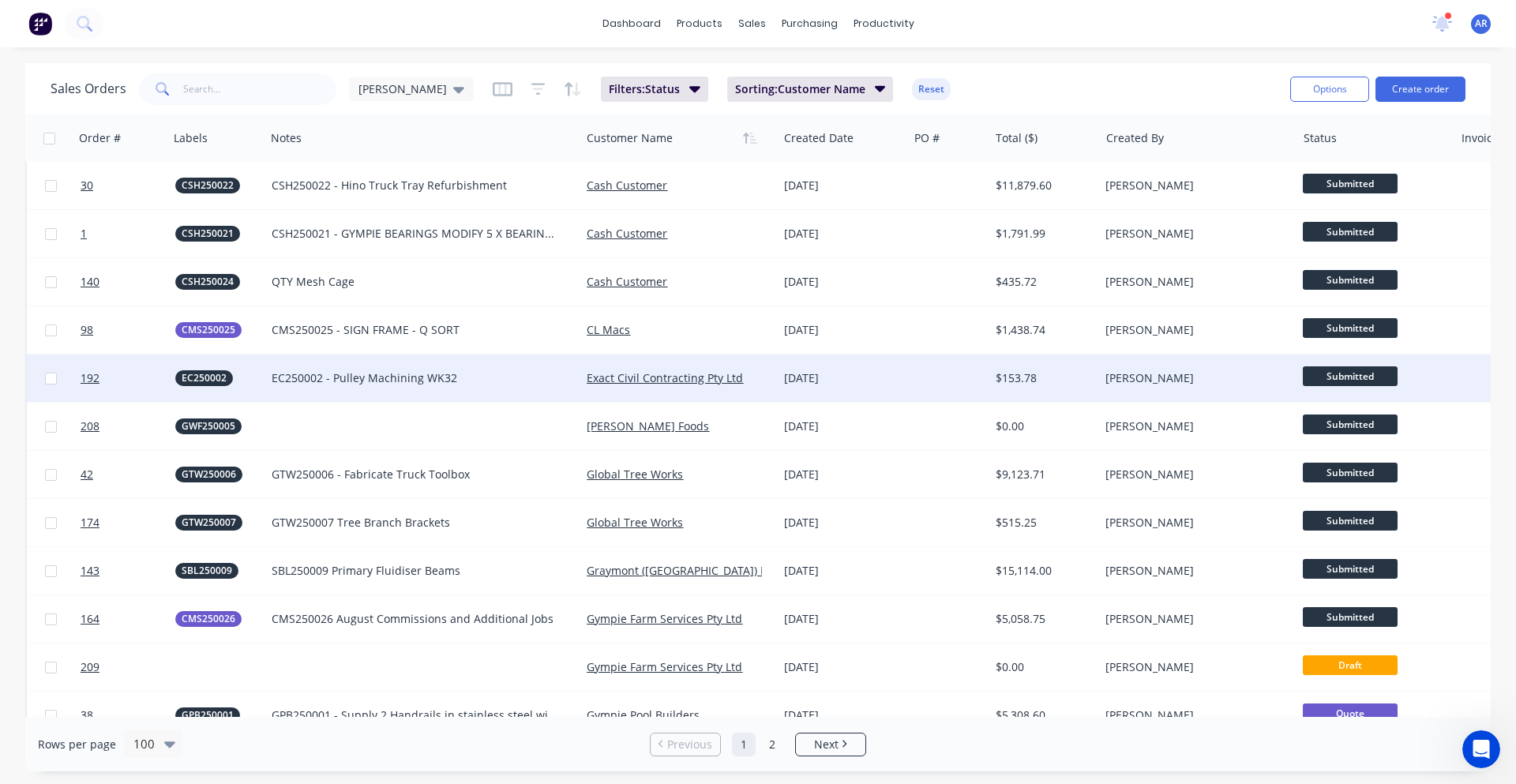
scroll to position [947, 0]
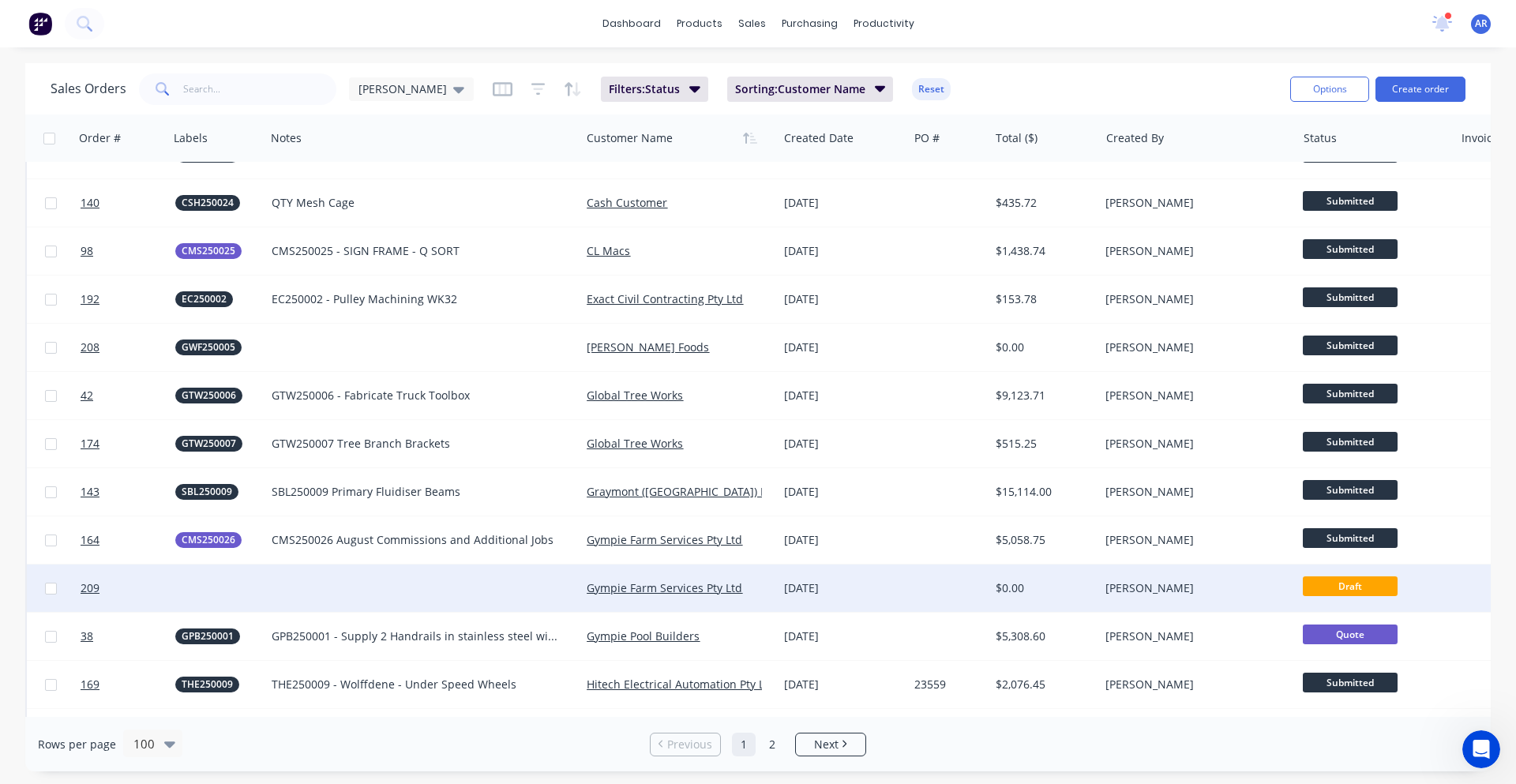
click at [1363, 586] on span "Draft" at bounding box center [1350, 586] width 95 height 20
click at [685, 588] on link "Gympie Farm Services Pty Ltd" at bounding box center [665, 587] width 156 height 15
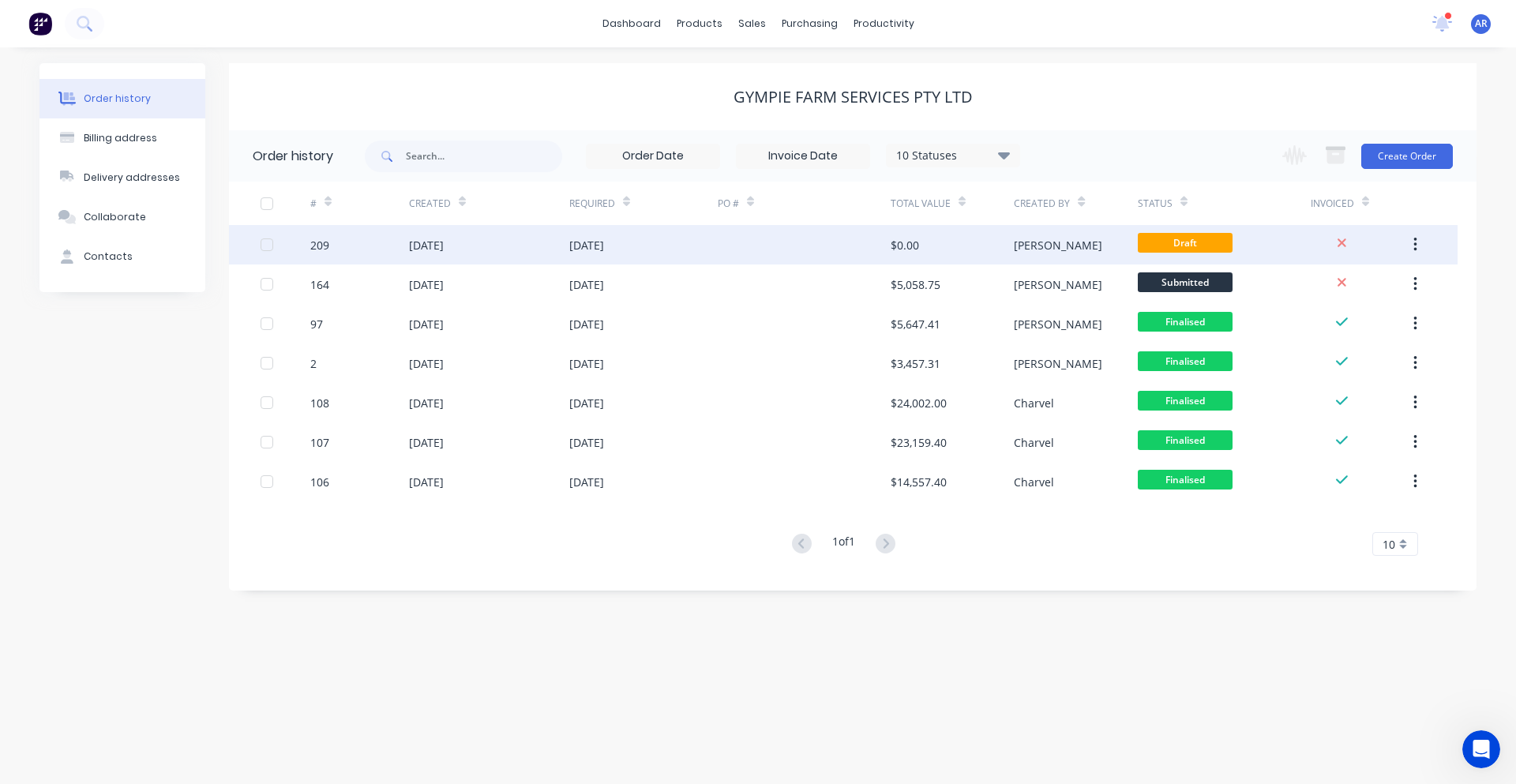
click at [781, 238] on div at bounding box center [804, 244] width 173 height 39
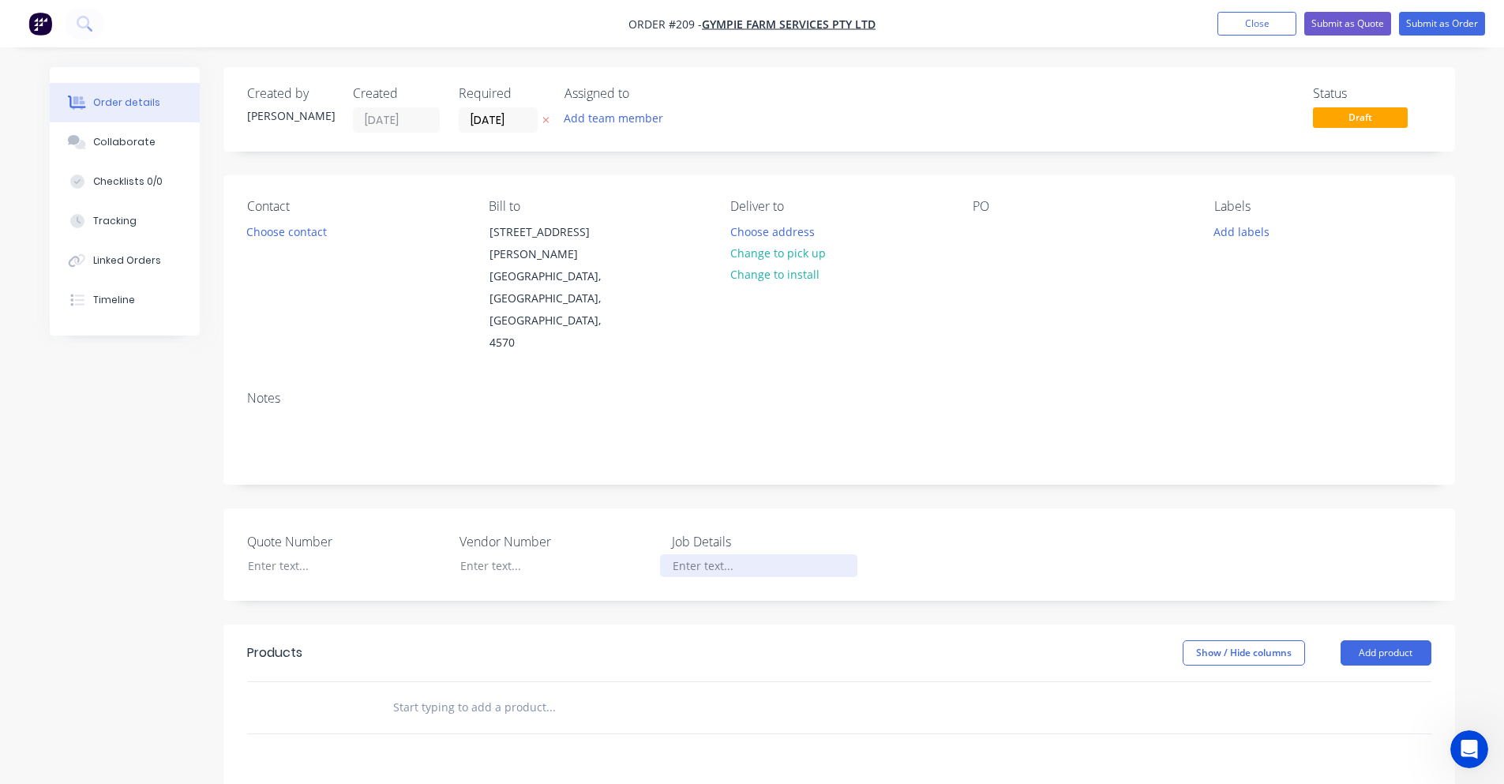
click at [685, 554] on div at bounding box center [758, 565] width 197 height 23
click at [1220, 221] on button "Add labels" at bounding box center [1242, 230] width 73 height 21
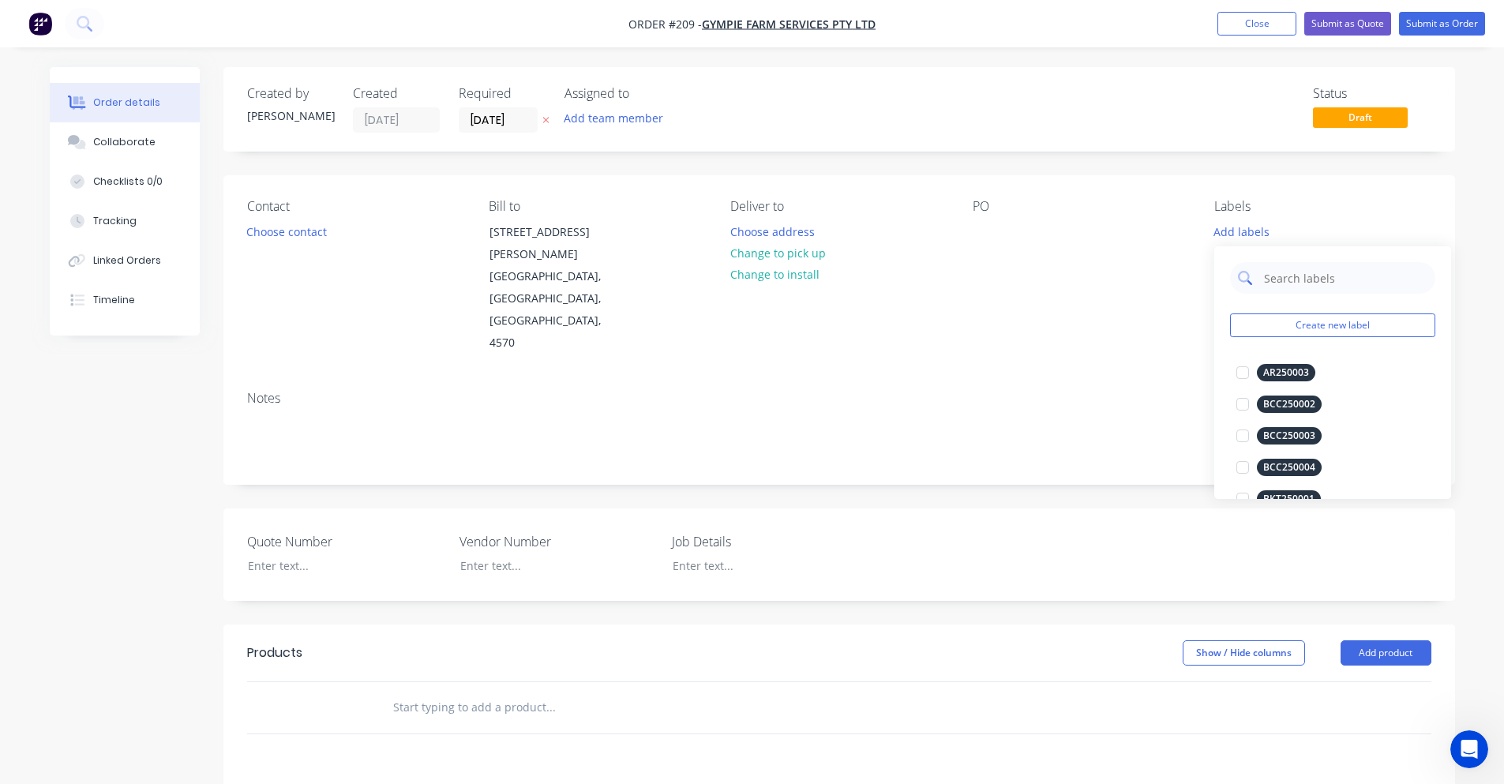
click at [1309, 284] on input "text" at bounding box center [1345, 278] width 165 height 32
click at [1283, 325] on button "Create new label" at bounding box center [1332, 325] width 205 height 24
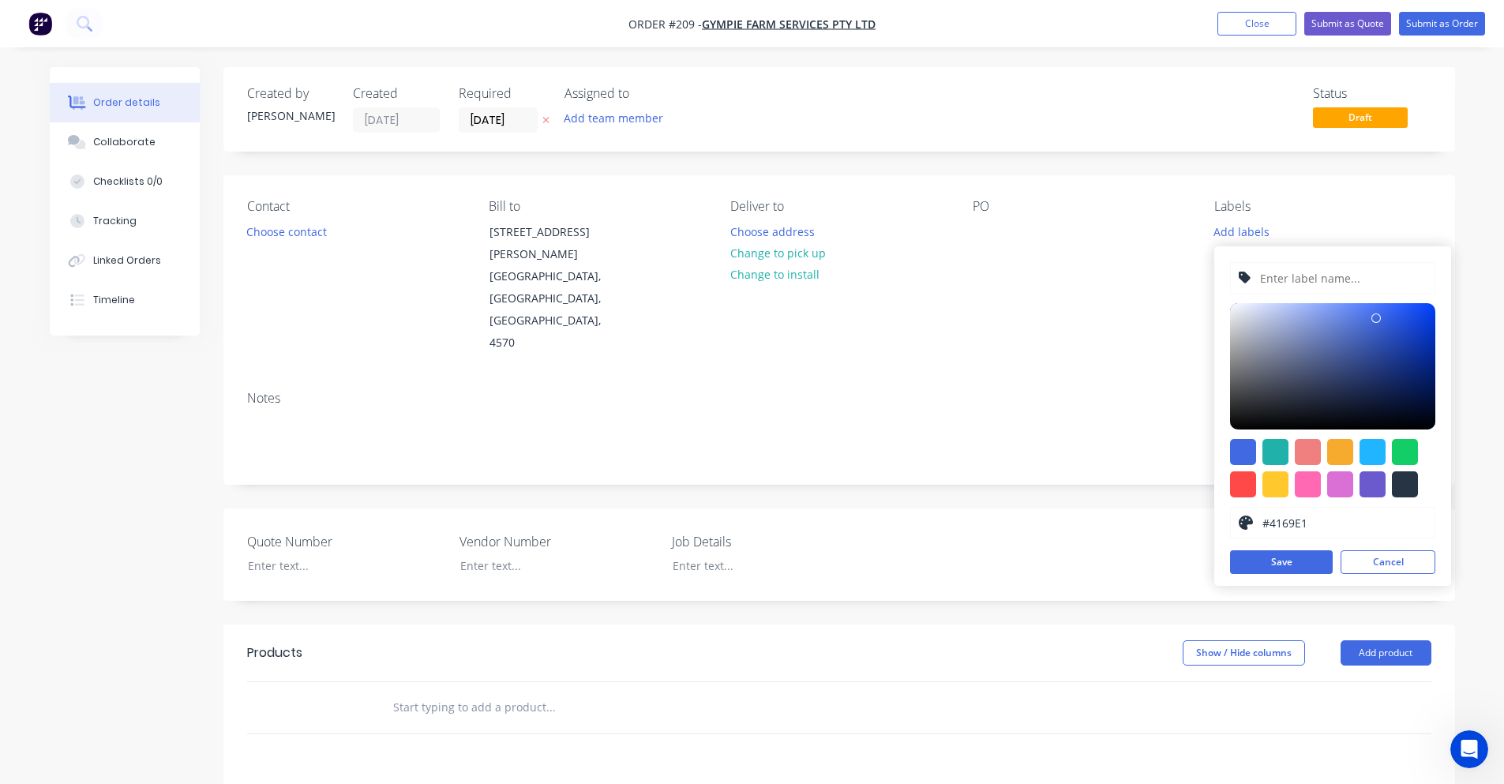
click at [1306, 274] on input "text" at bounding box center [1343, 278] width 168 height 30
type input "CMS250027"
click at [1379, 487] on div at bounding box center [1373, 484] width 26 height 26
type input "#6A5ACD"
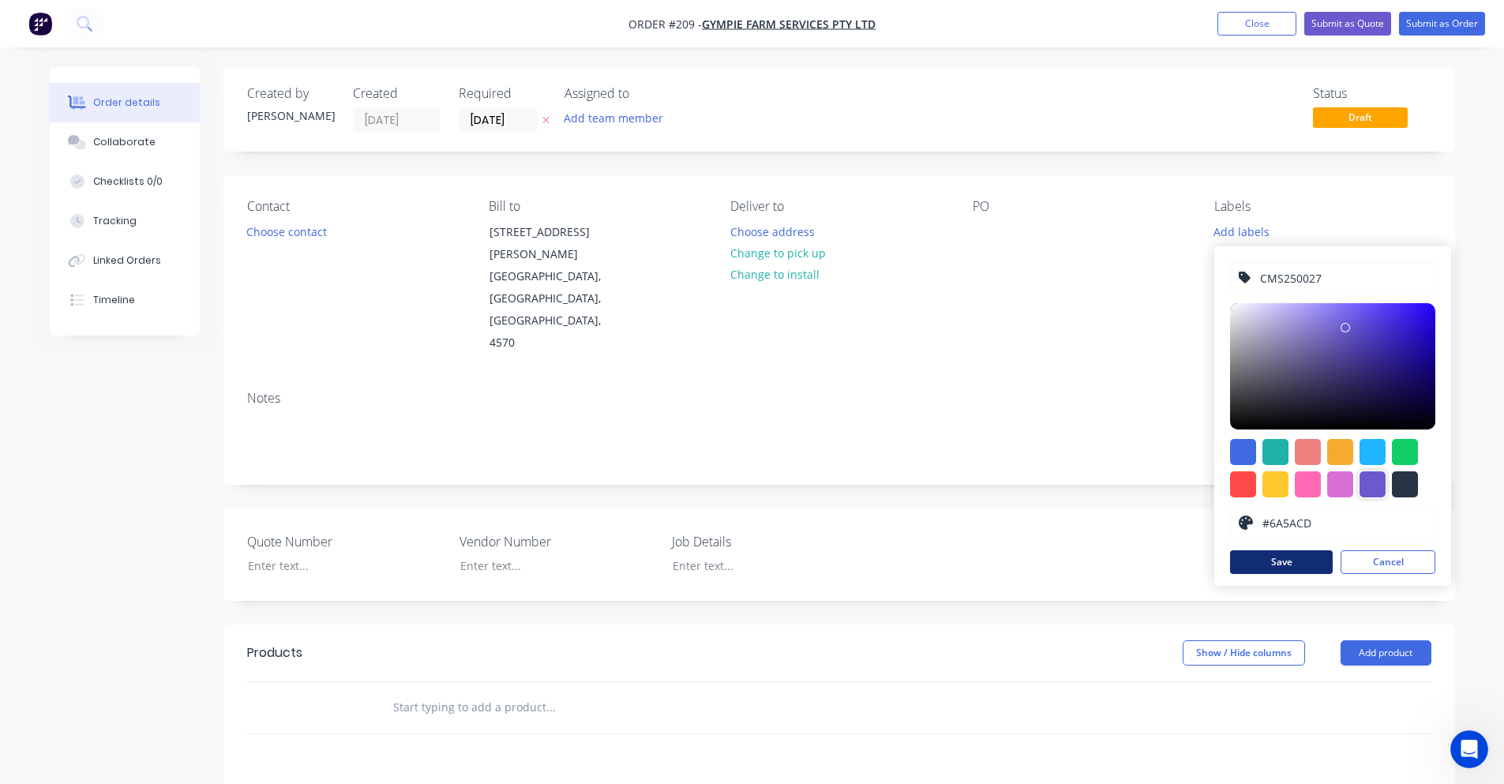
click at [1289, 559] on button "Save" at bounding box center [1281, 562] width 103 height 24
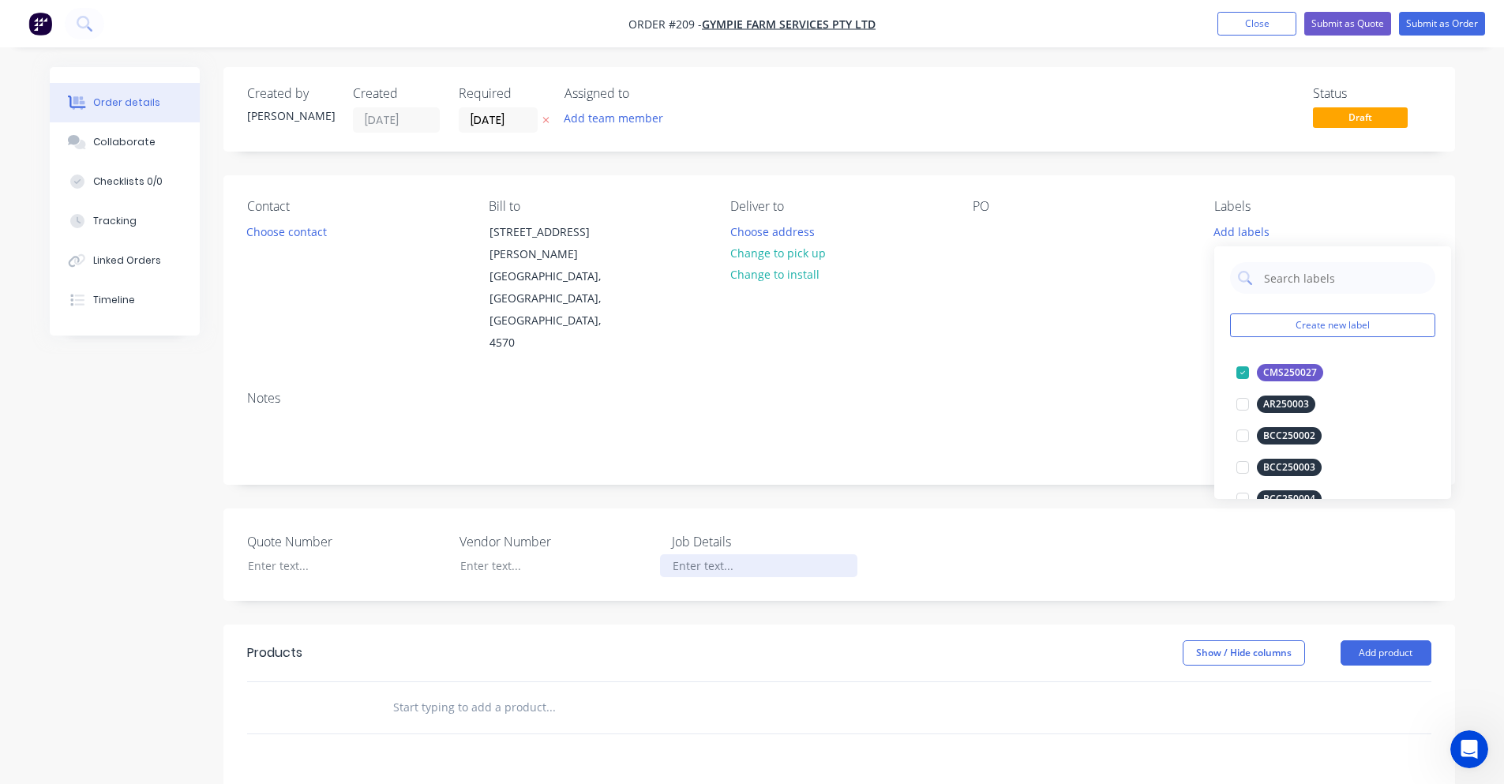
click at [684, 554] on div at bounding box center [758, 565] width 197 height 23
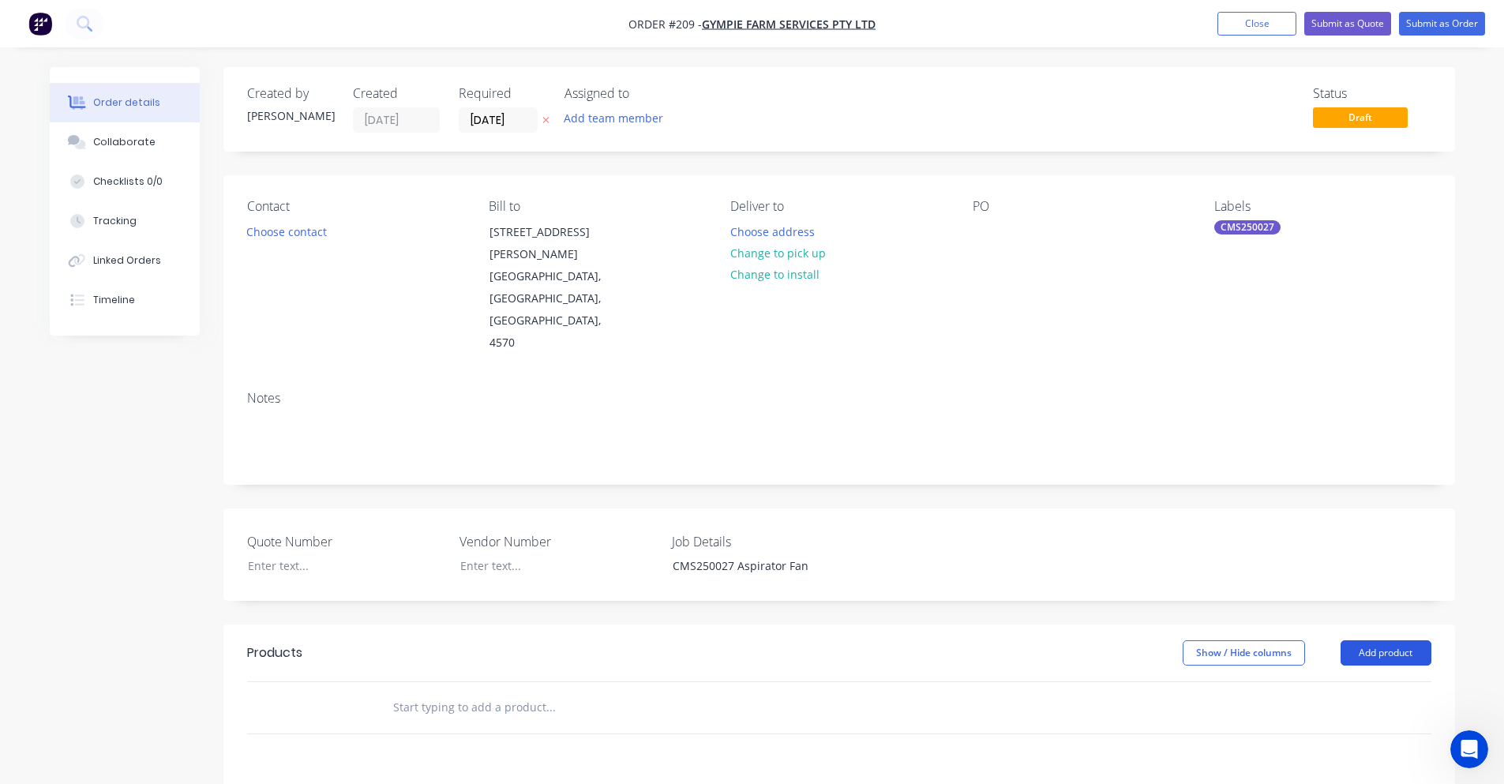
click at [1377, 640] on button "Add product" at bounding box center [1386, 652] width 91 height 25
click at [1368, 681] on div "Product catalogue" at bounding box center [1357, 692] width 122 height 23
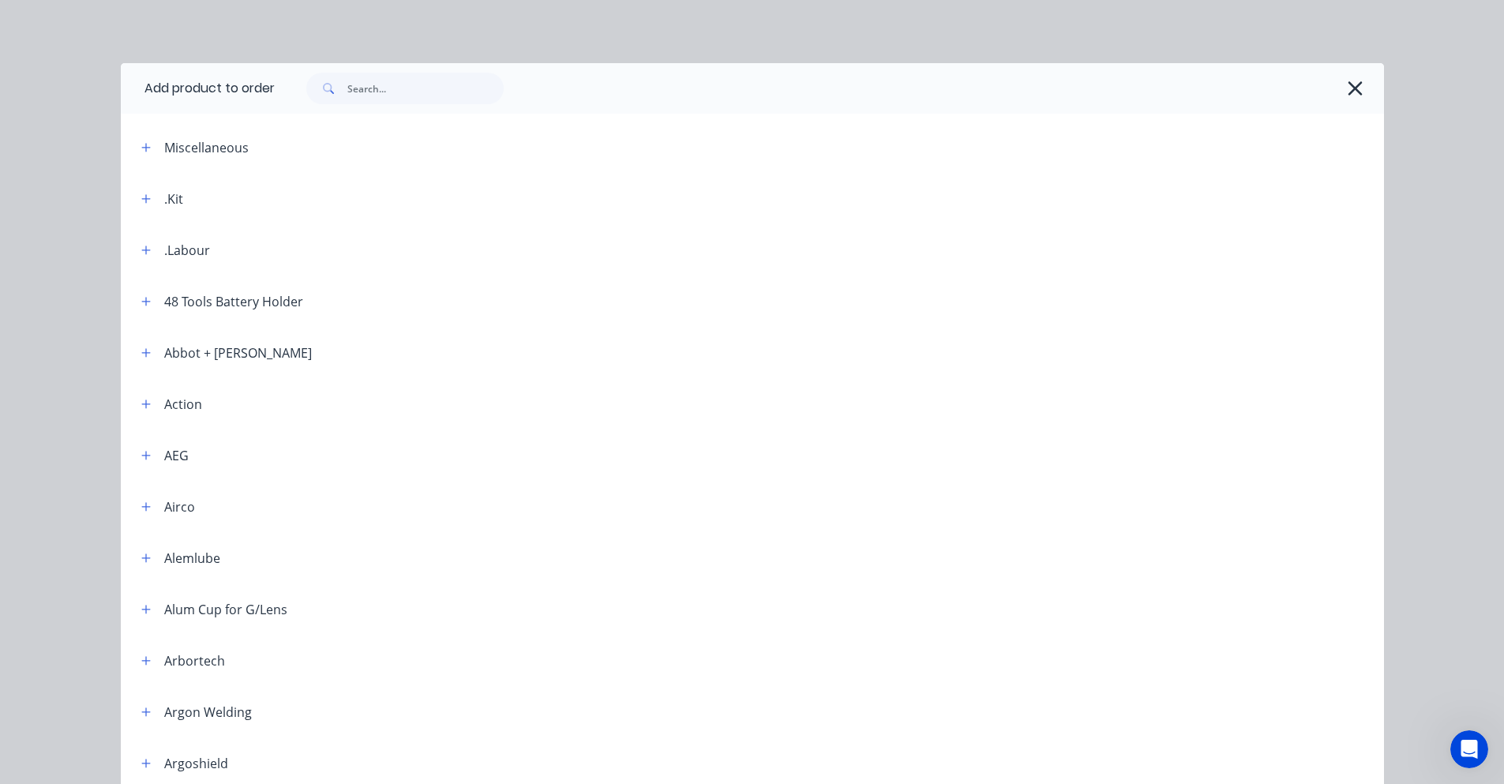
click at [170, 198] on div ".Kit" at bounding box center [173, 198] width 19 height 19
click at [148, 199] on button "button" at bounding box center [147, 199] width 20 height 20
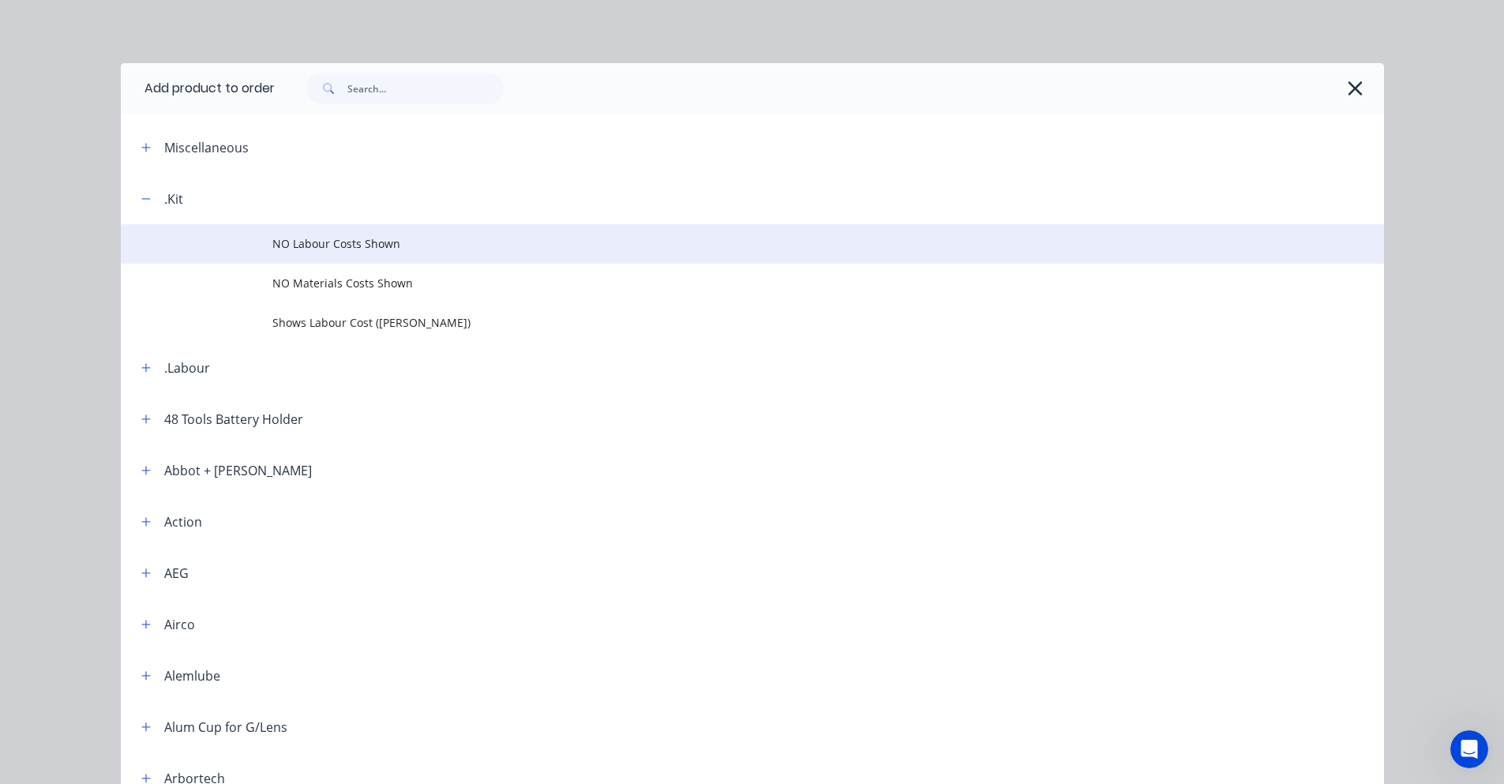
click at [298, 244] on span "NO Labour Costs Shown" at bounding box center [716, 243] width 889 height 17
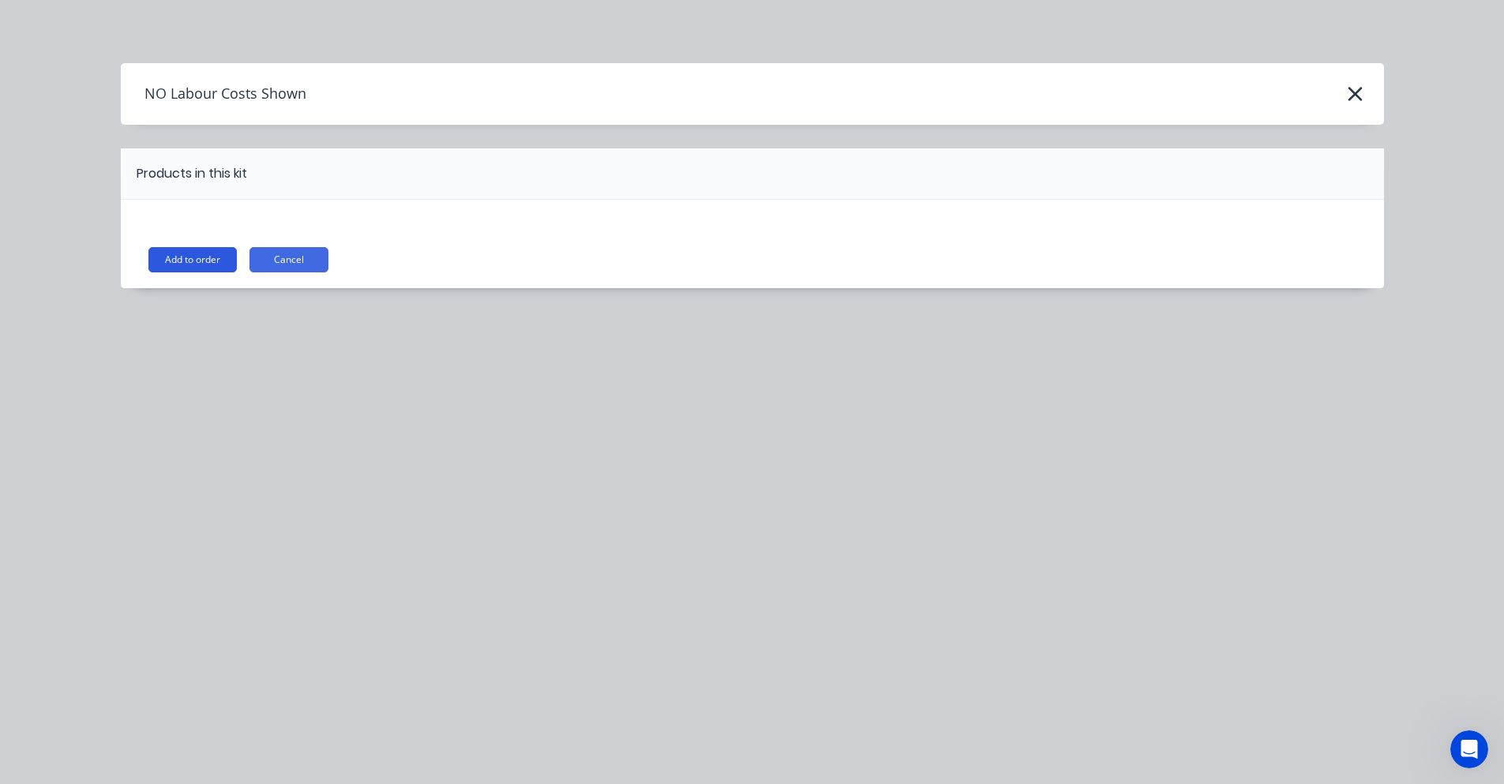
click at [191, 257] on button "Add to order" at bounding box center [192, 259] width 88 height 25
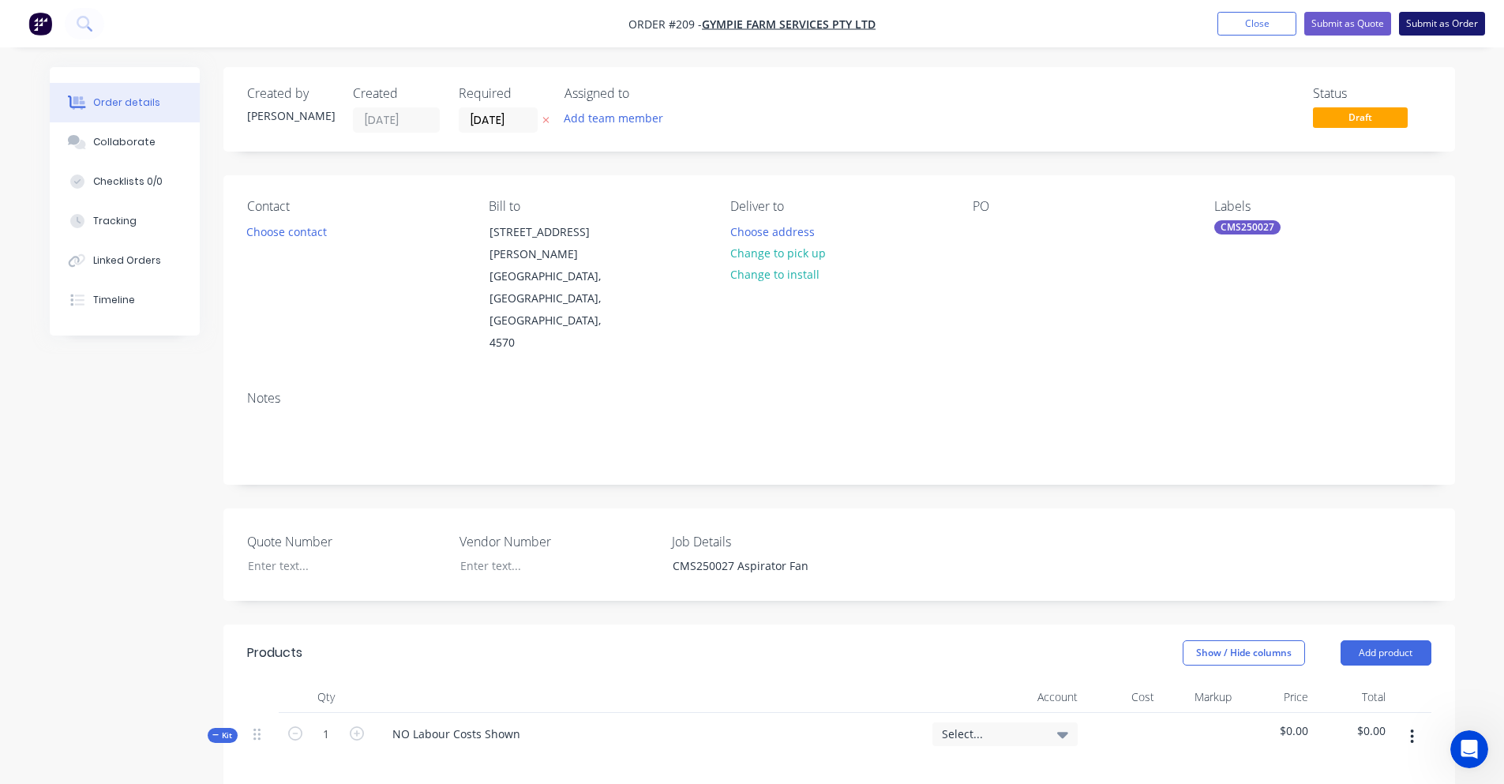
click at [1416, 30] on button "Submit as Order" at bounding box center [1442, 24] width 86 height 24
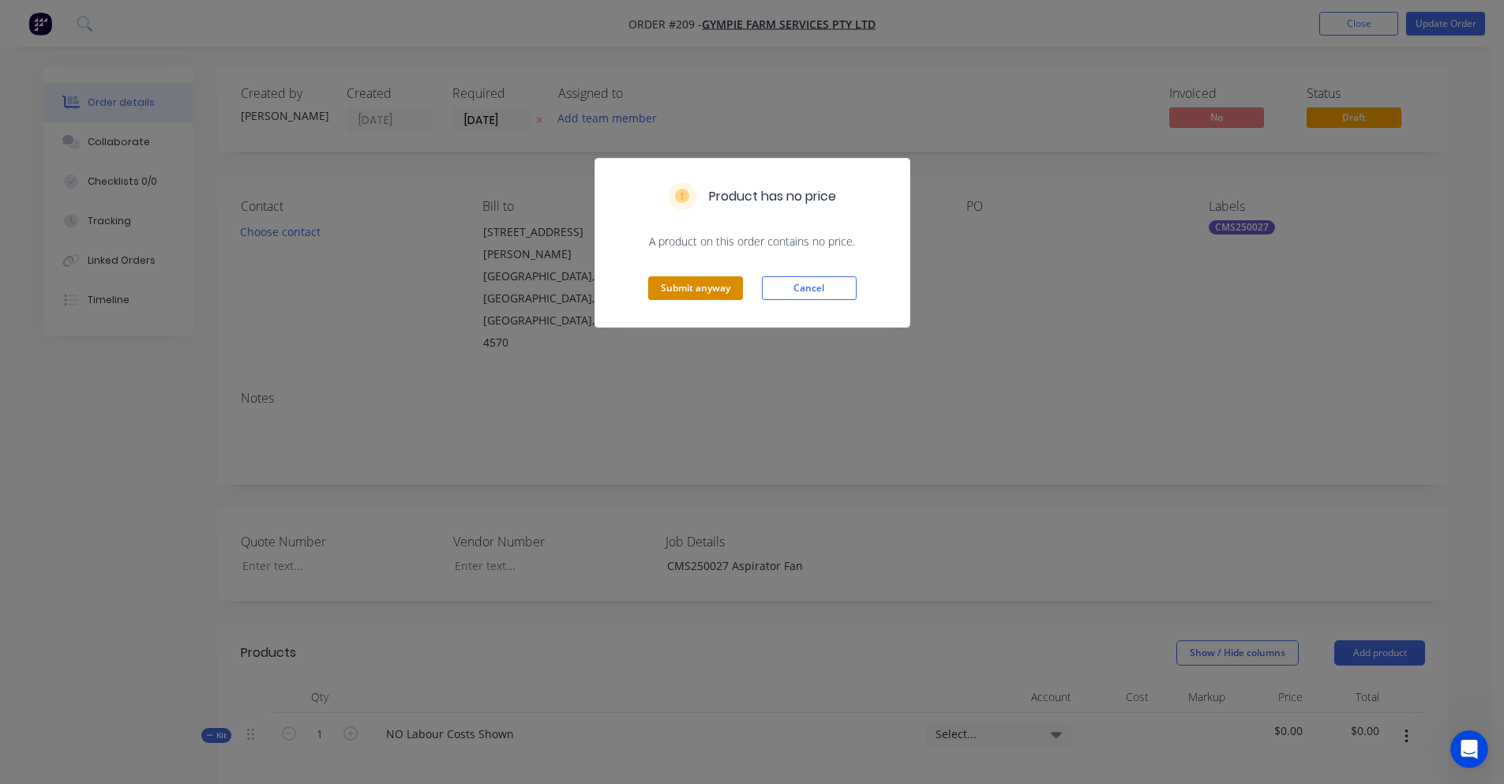
click at [702, 293] on button "Submit anyway" at bounding box center [695, 288] width 95 height 24
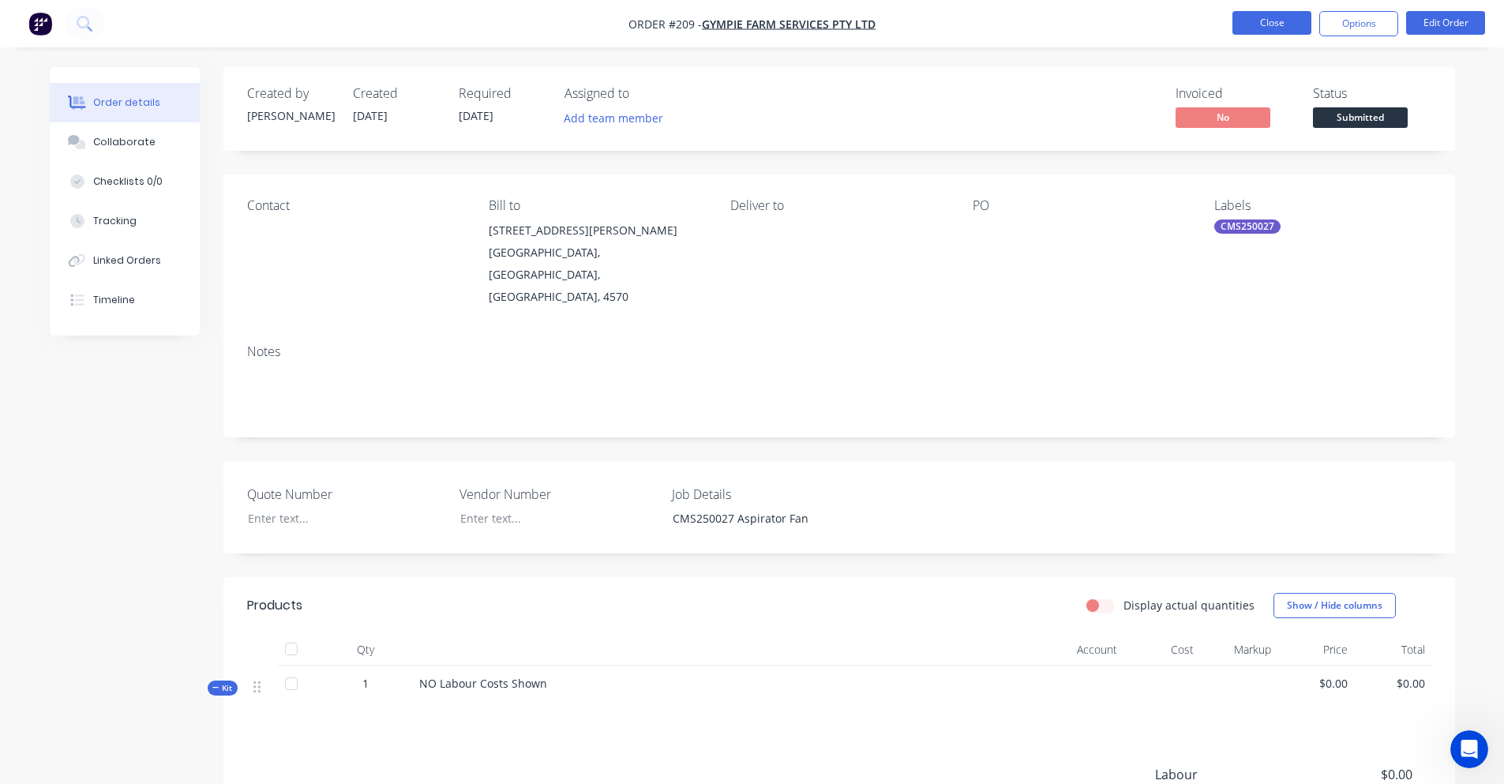
click at [1264, 19] on button "Close" at bounding box center [1272, 23] width 79 height 24
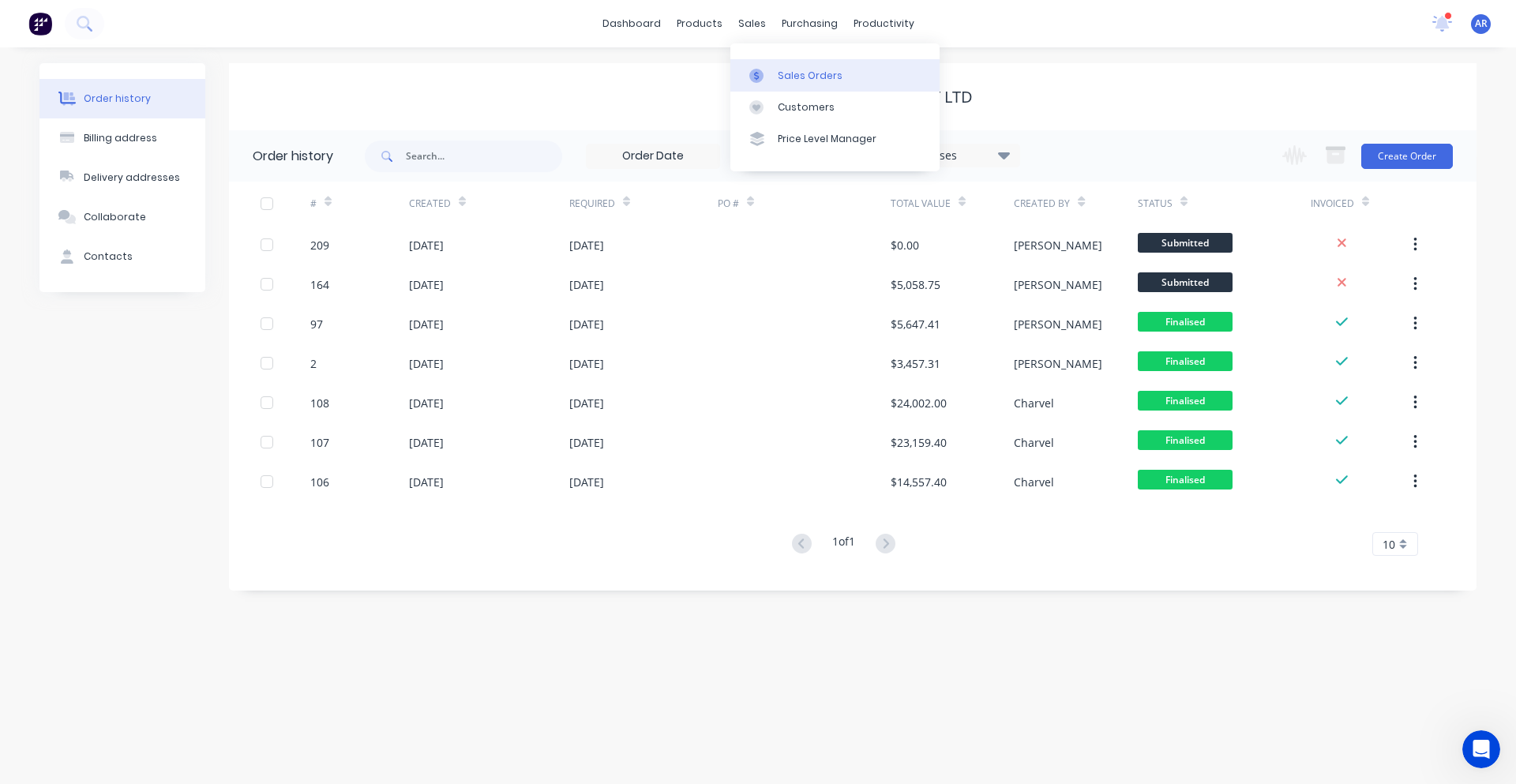
click at [770, 72] on div at bounding box center [761, 76] width 24 height 14
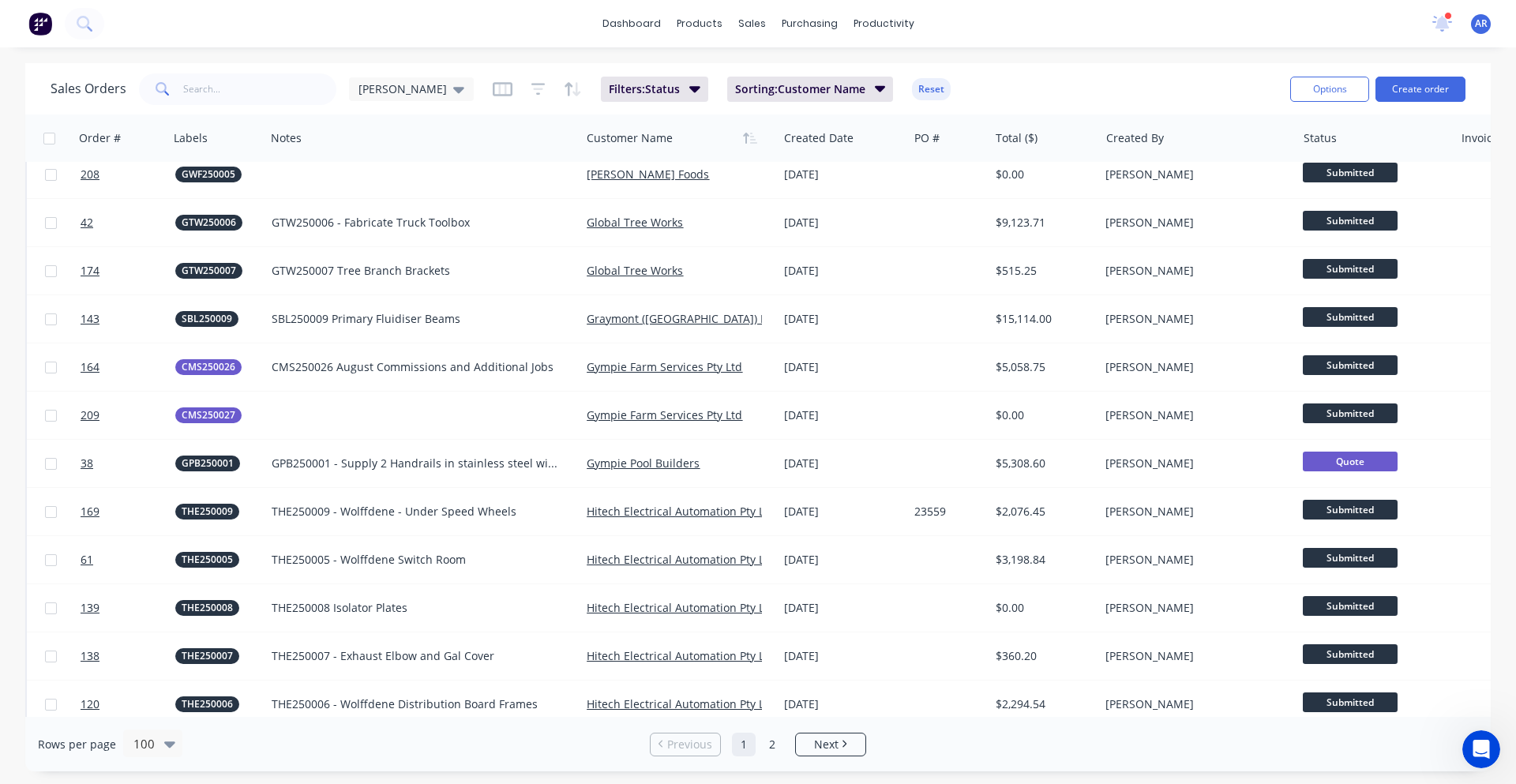
scroll to position [1184, 0]
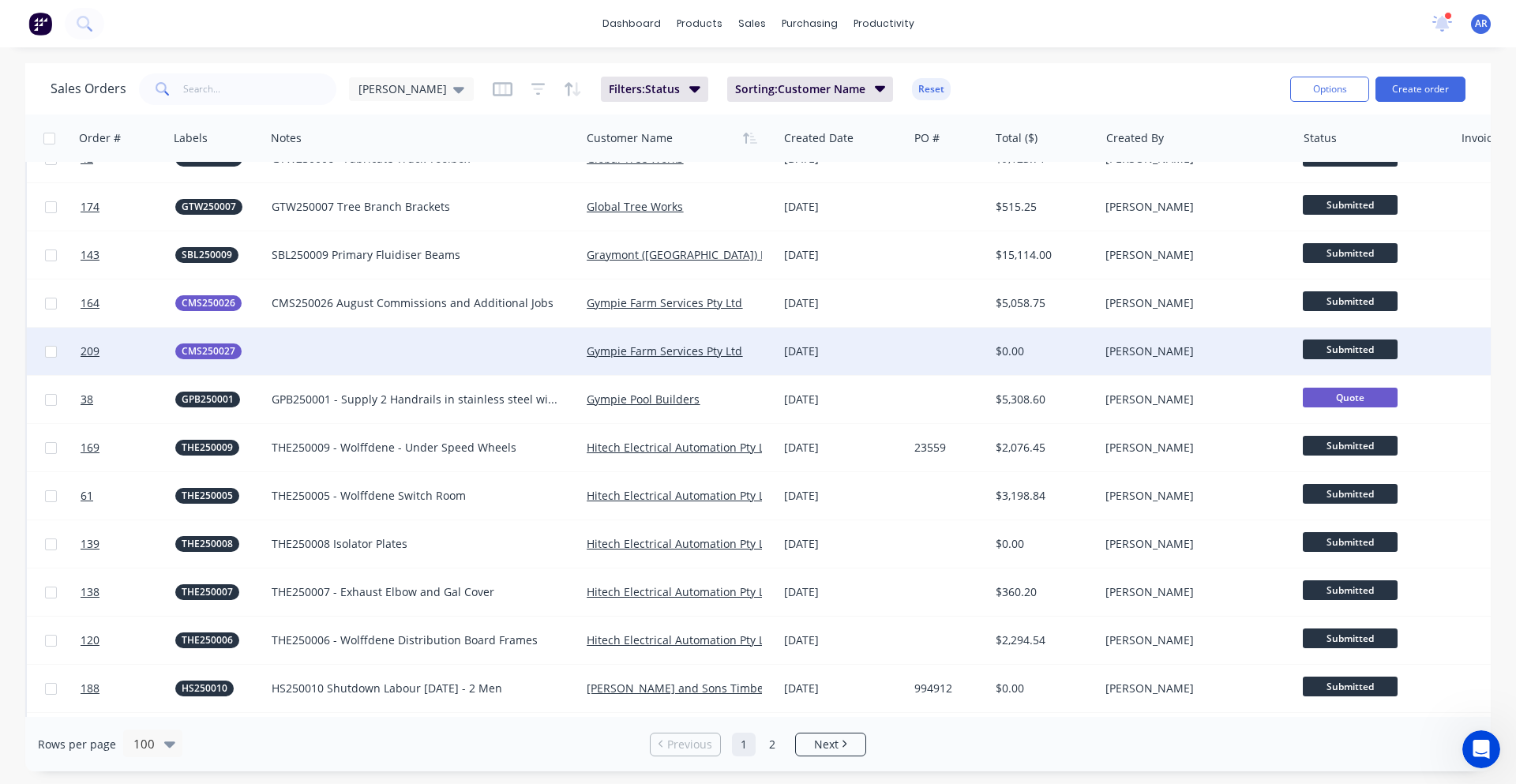
click at [451, 347] on div at bounding box center [422, 351] width 315 height 47
click at [922, 351] on div at bounding box center [948, 351] width 81 height 47
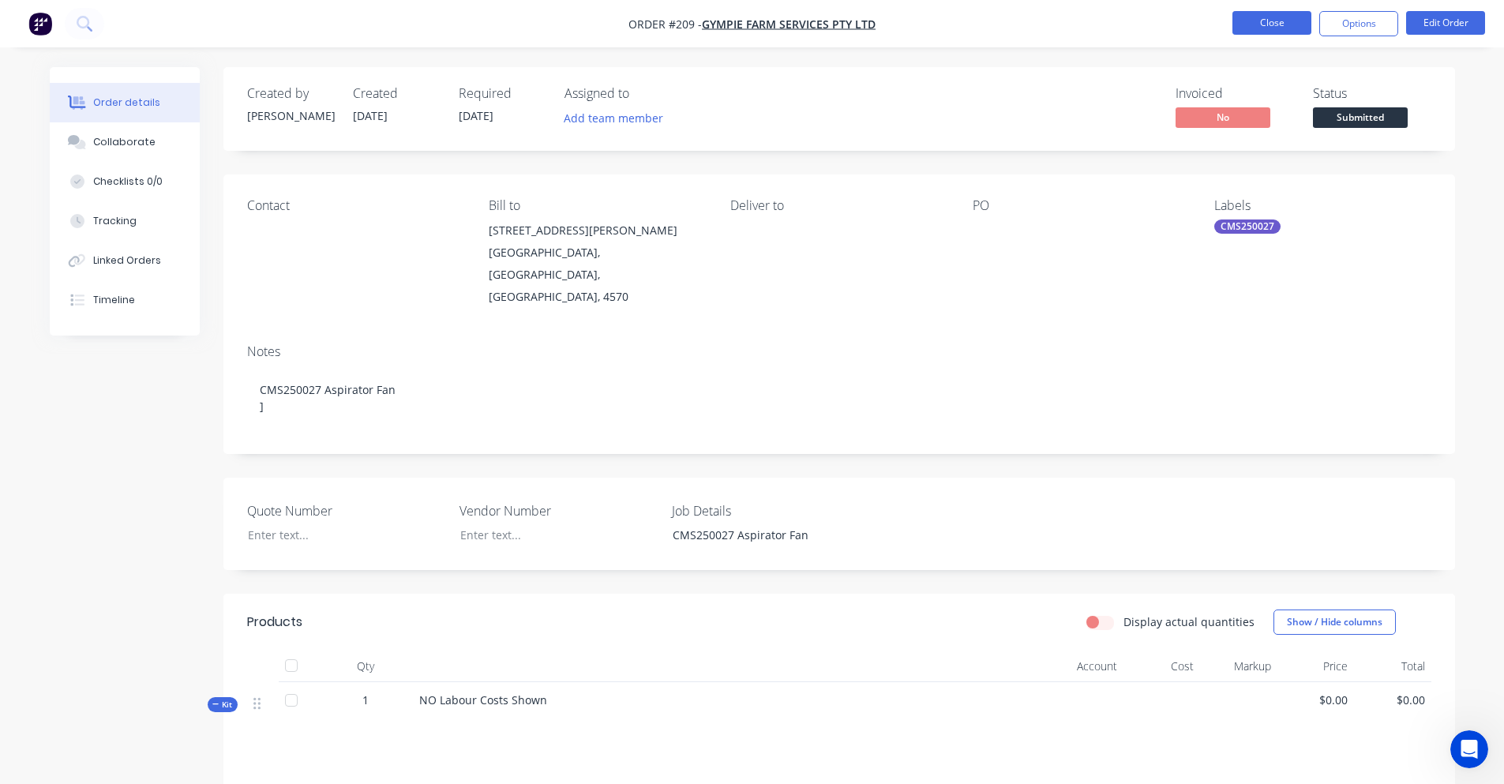
click at [1282, 24] on button "Close" at bounding box center [1272, 23] width 79 height 24
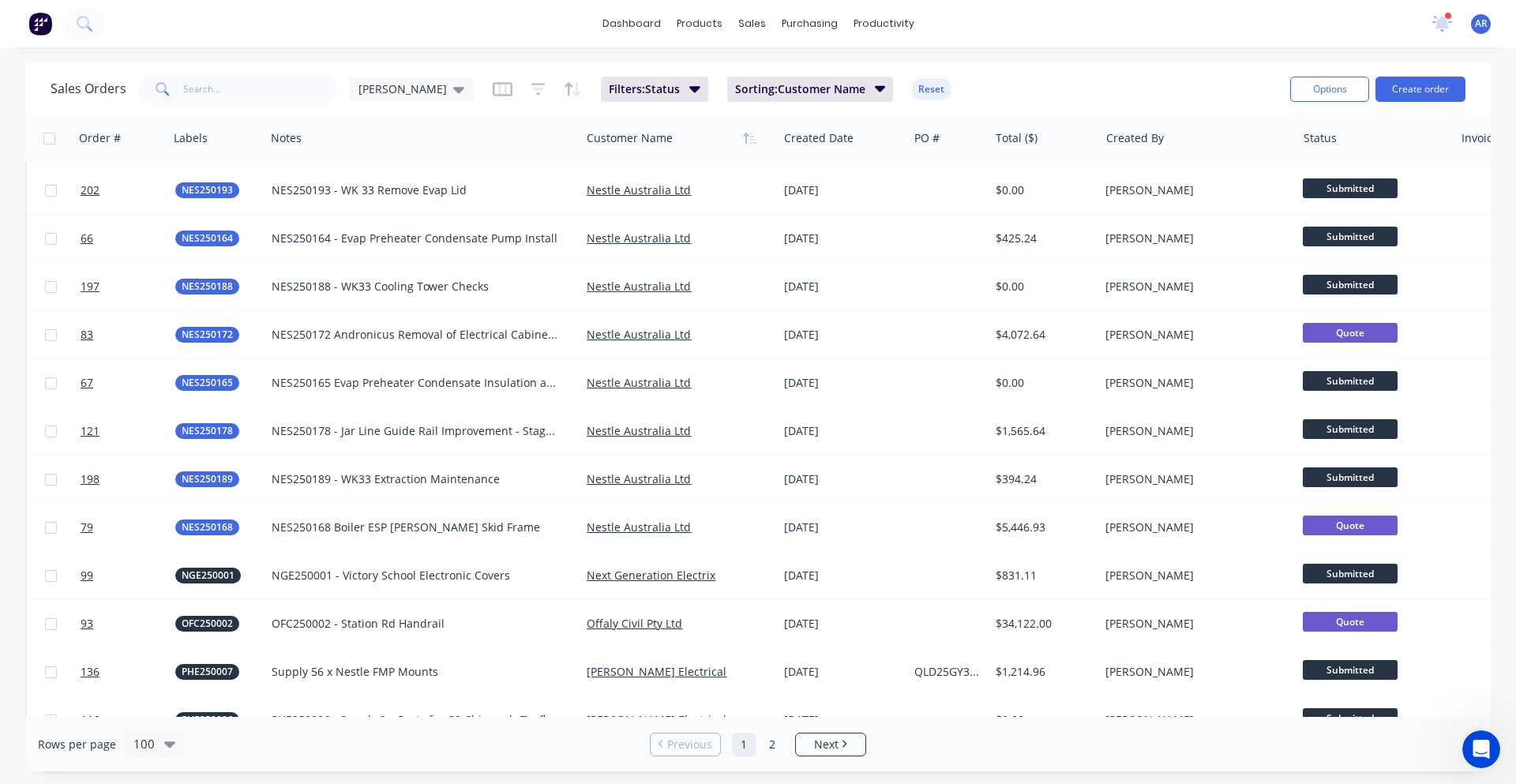
scroll to position [4269, 0]
